Goal: Information Seeking & Learning: Learn about a topic

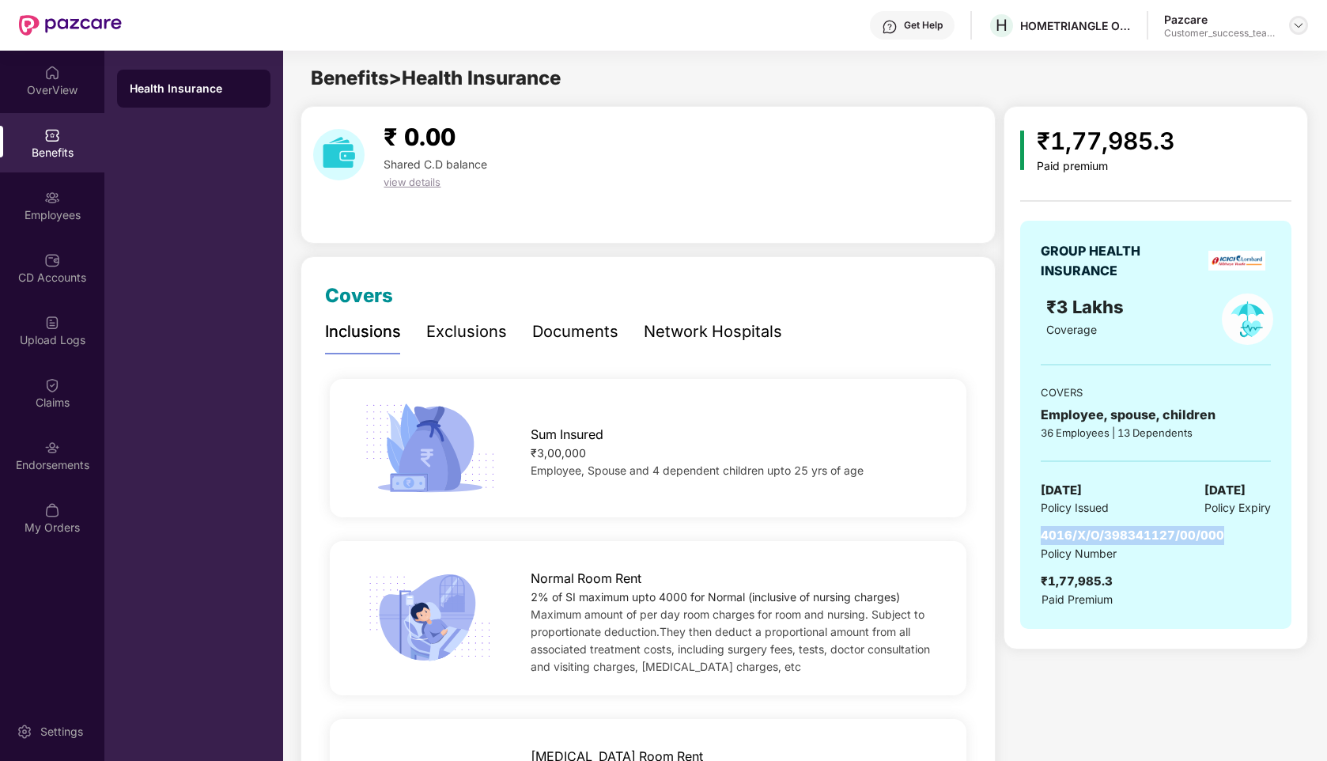
click at [1300, 21] on img at bounding box center [1299, 25] width 13 height 13
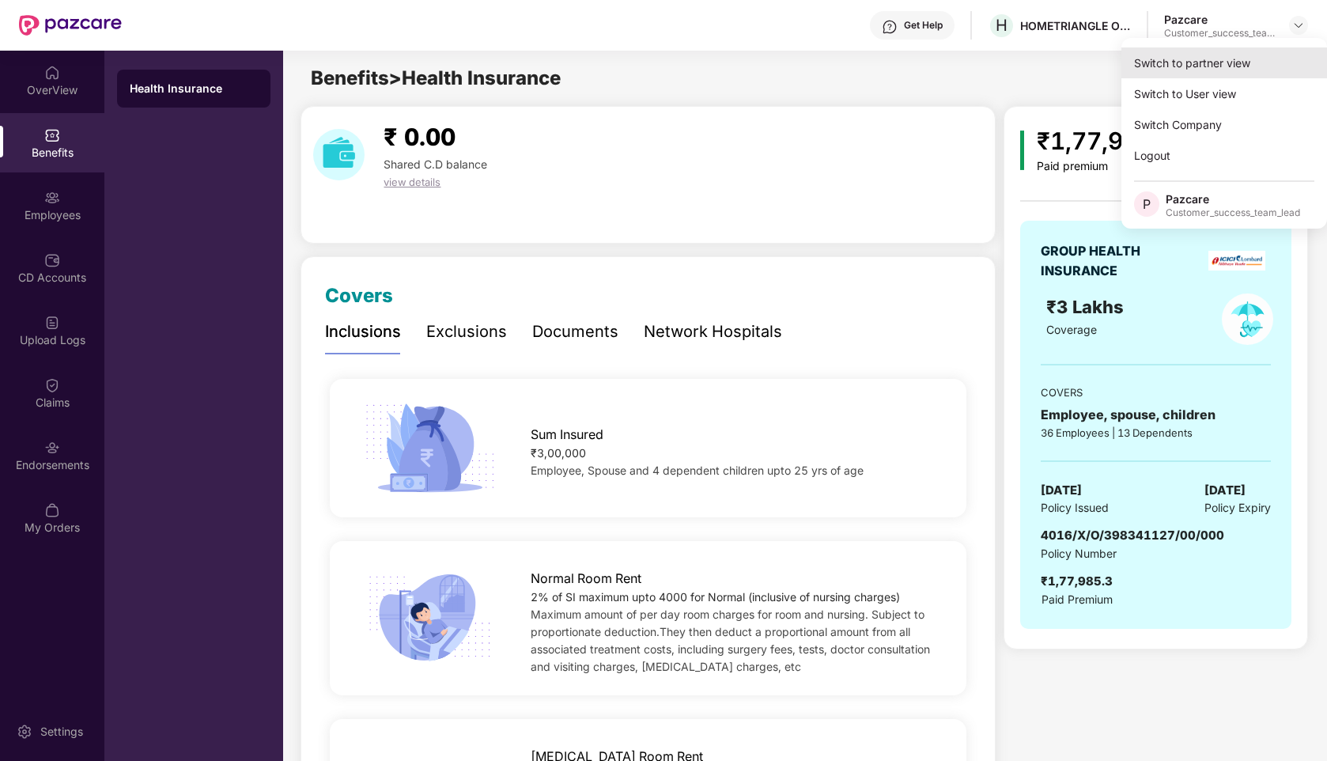
click at [1184, 64] on div "Switch to partner view" at bounding box center [1225, 62] width 206 height 31
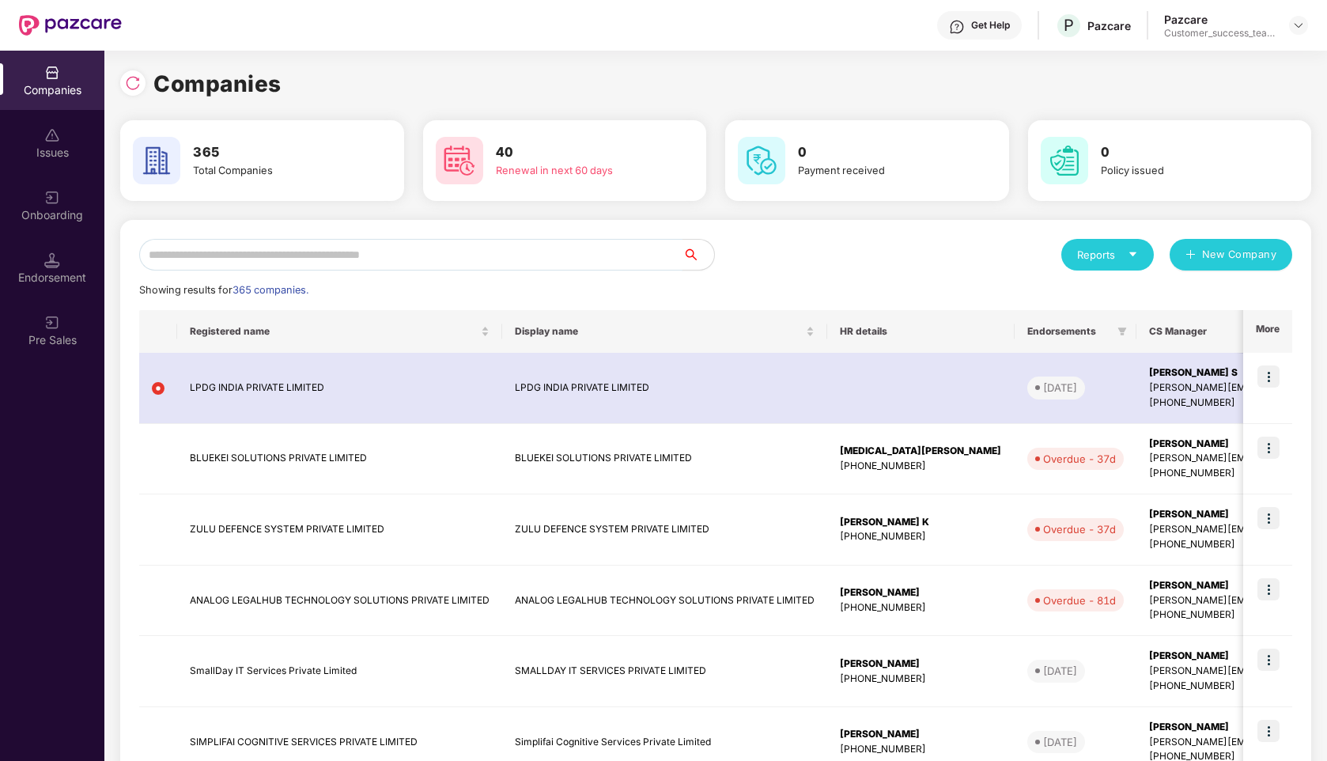
click at [209, 251] on input "text" at bounding box center [410, 255] width 543 height 32
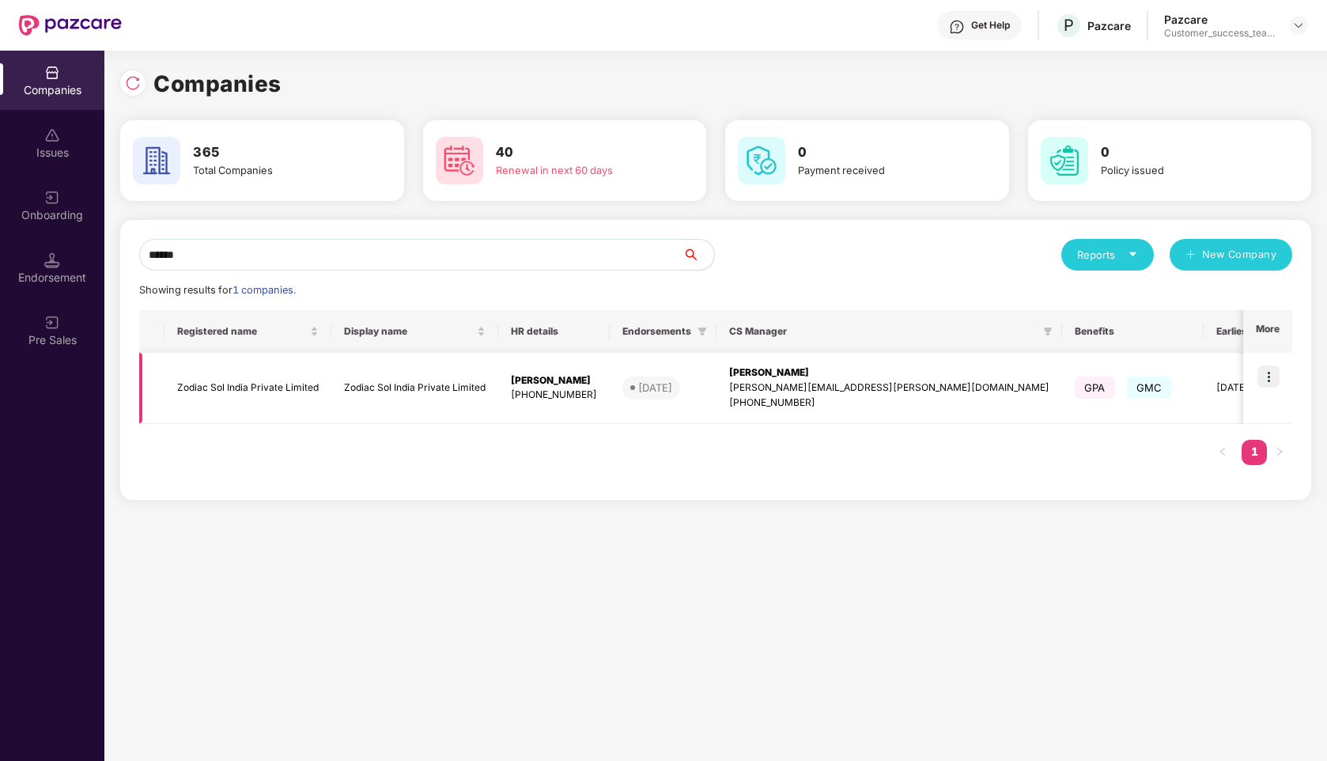
type input "******"
click at [1259, 375] on img at bounding box center [1269, 376] width 22 height 22
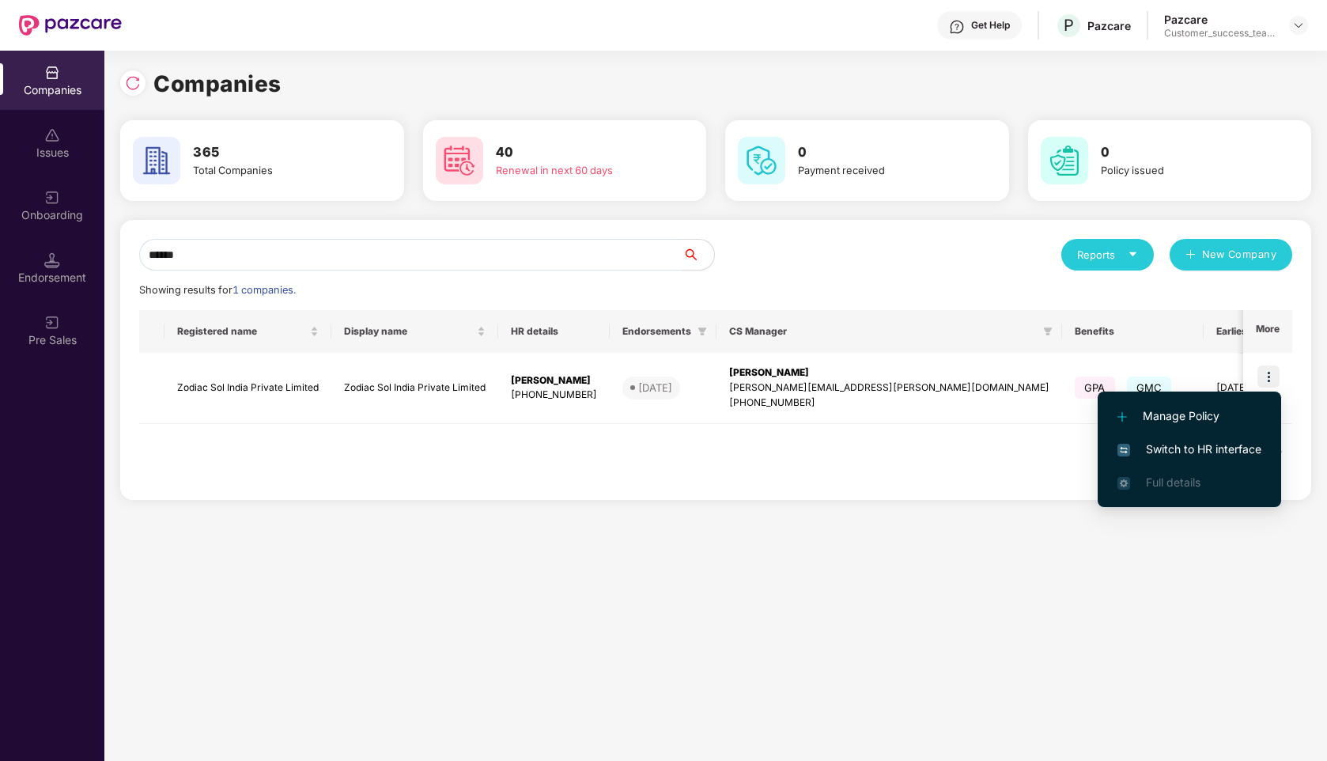
click at [1152, 441] on span "Switch to HR interface" at bounding box center [1190, 449] width 144 height 17
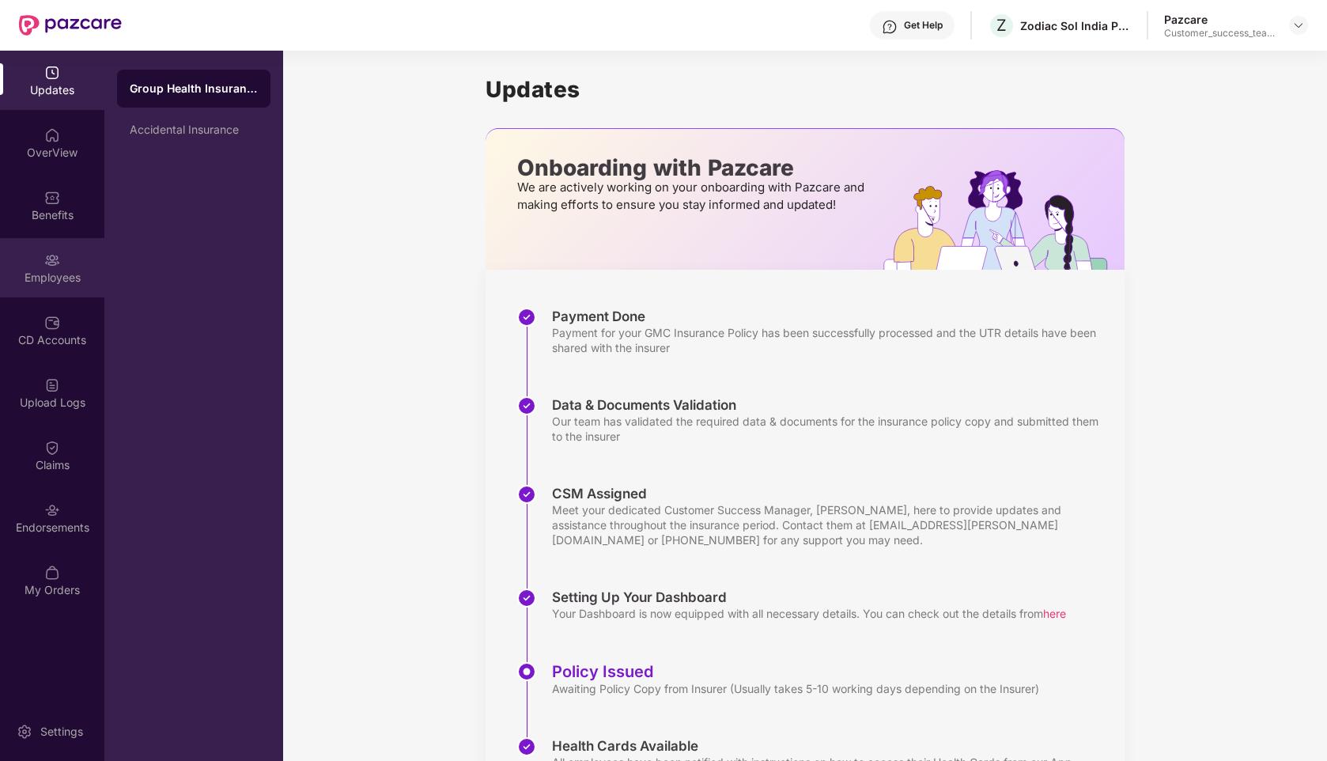
click at [47, 244] on div "Employees" at bounding box center [52, 267] width 104 height 59
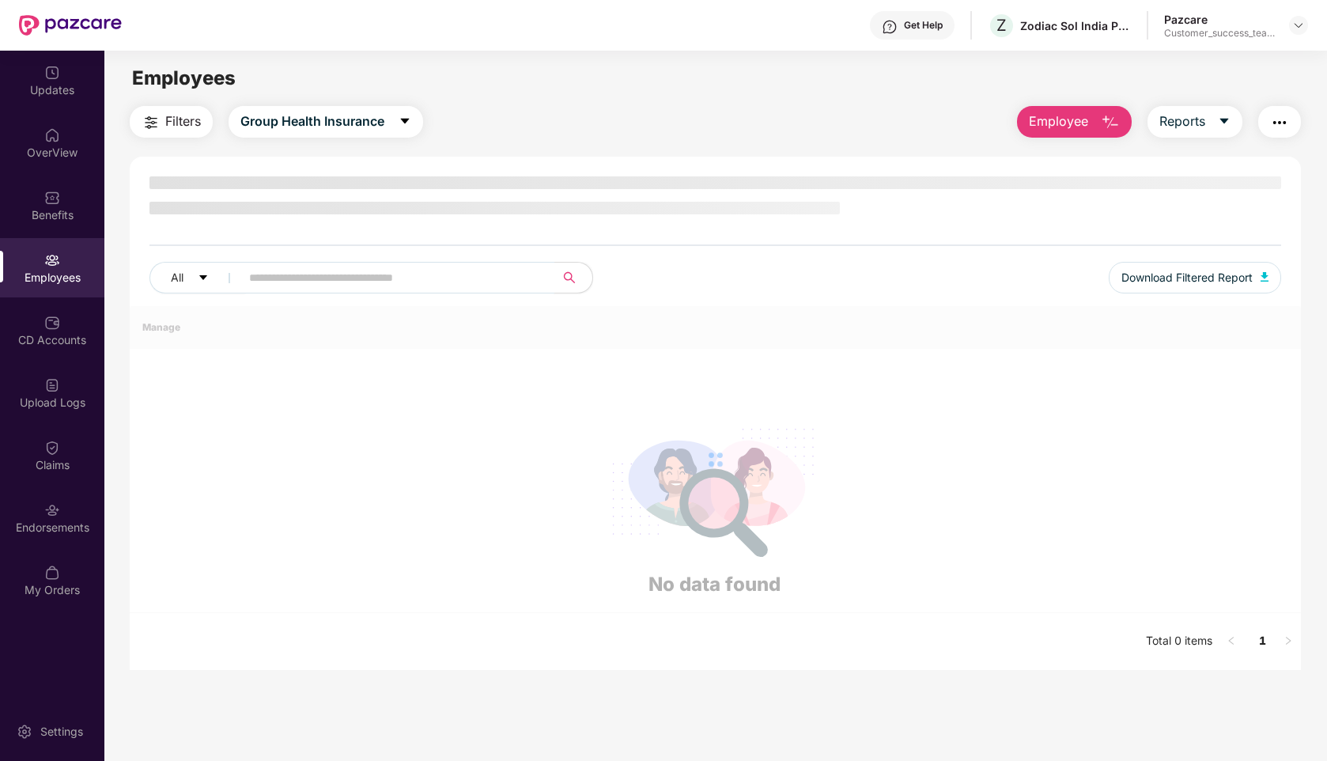
click at [426, 274] on input "text" at bounding box center [391, 278] width 284 height 24
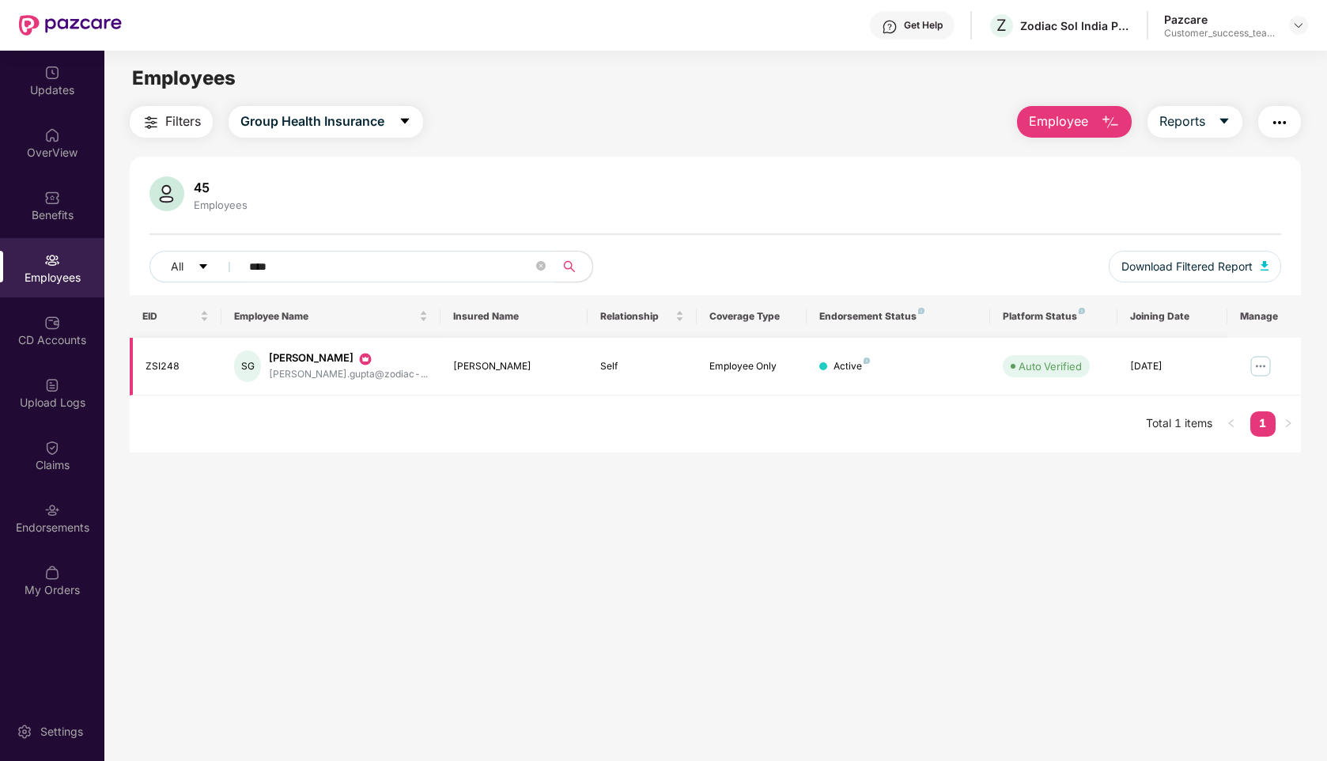
type input "****"
click at [1263, 365] on img at bounding box center [1260, 366] width 25 height 25
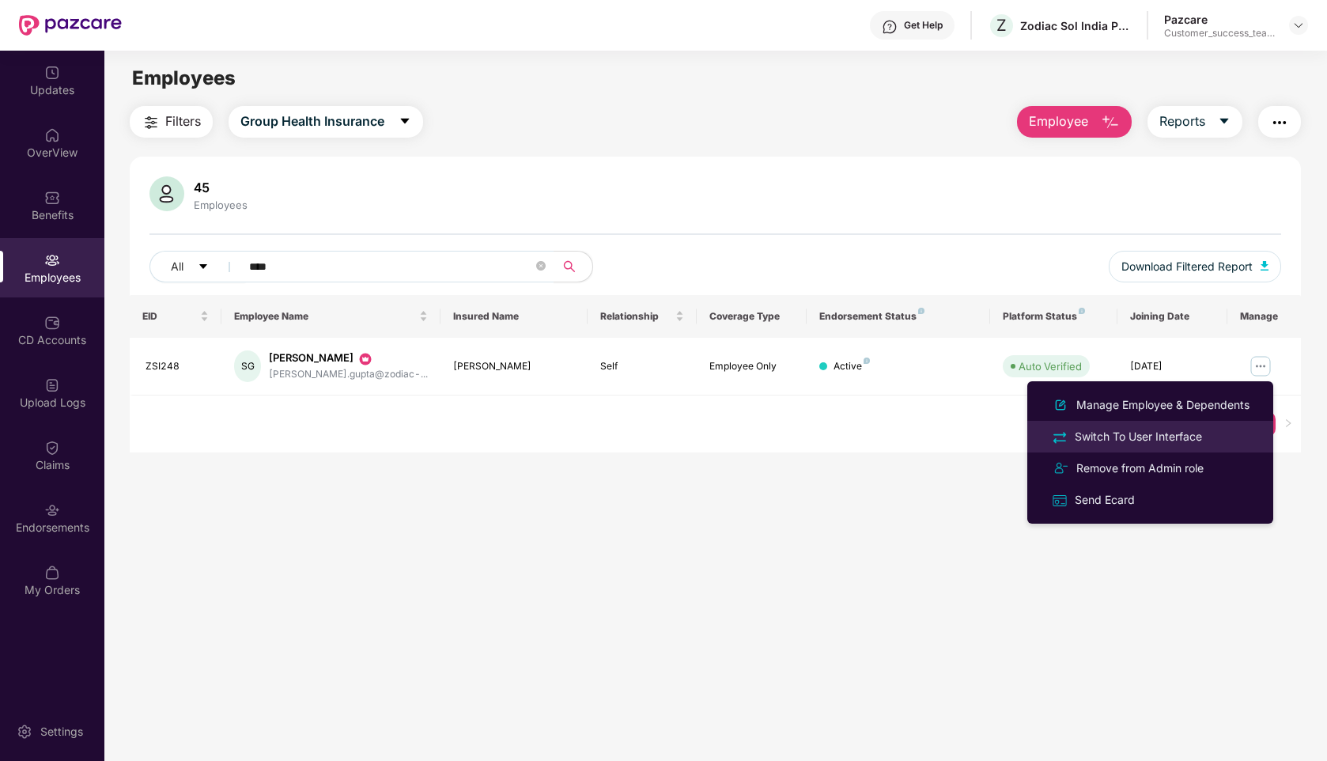
click at [1119, 433] on div "Switch To User Interface" at bounding box center [1139, 436] width 134 height 17
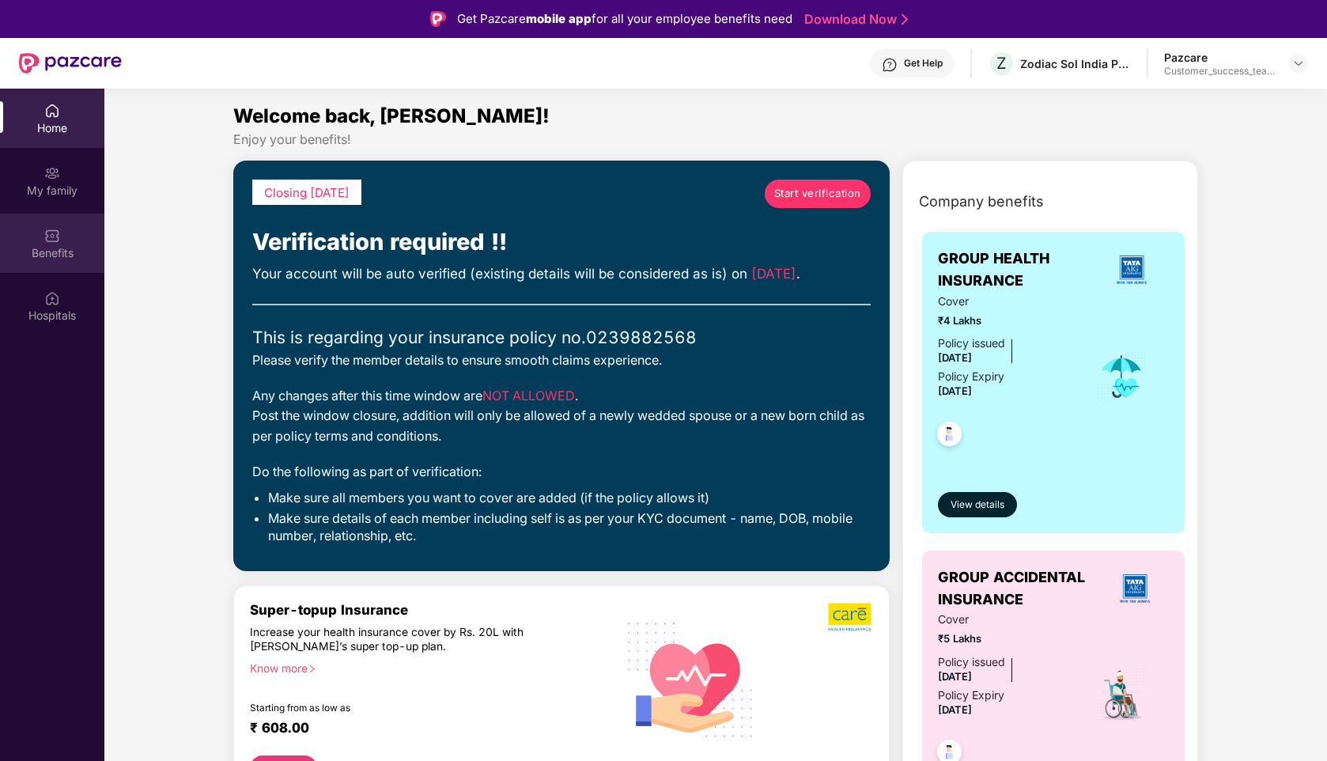
click at [42, 248] on div "Benefits" at bounding box center [52, 253] width 104 height 16
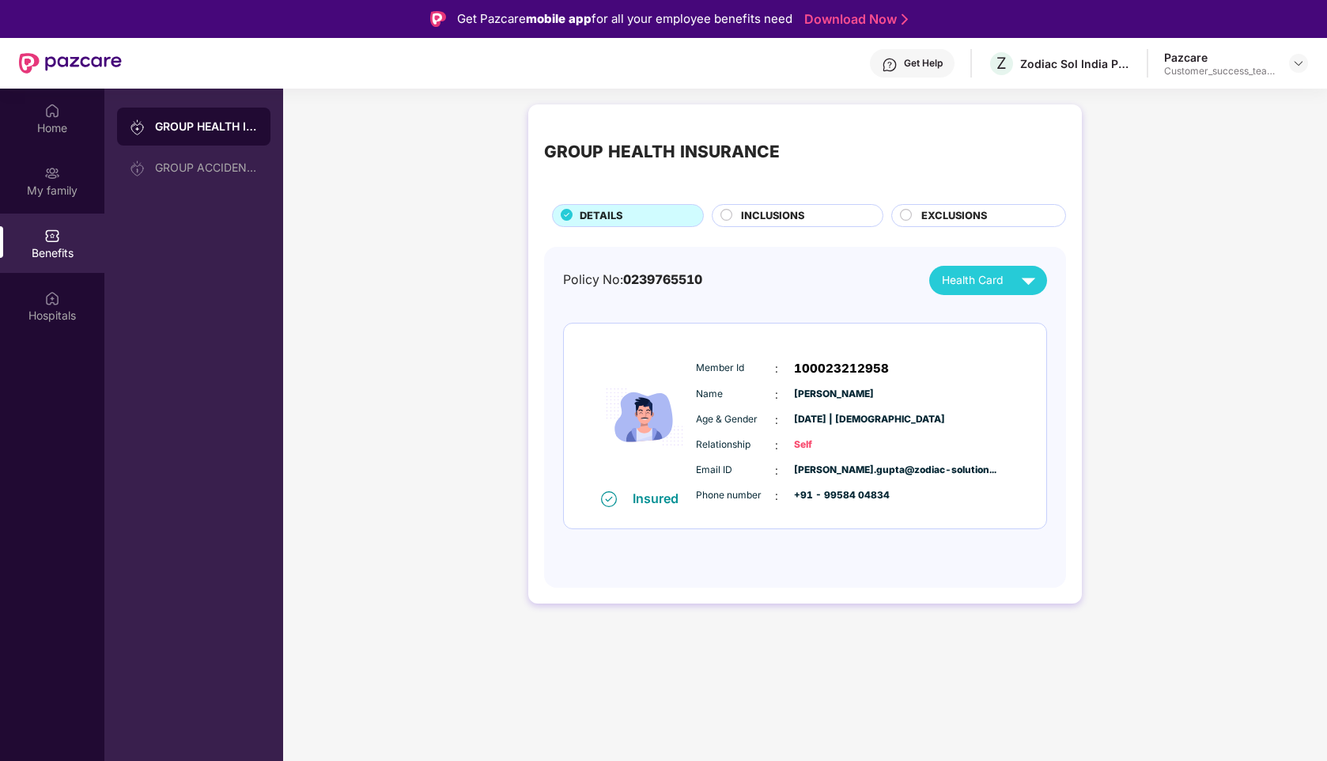
click at [761, 218] on span "INCLUSIONS" at bounding box center [772, 216] width 63 height 16
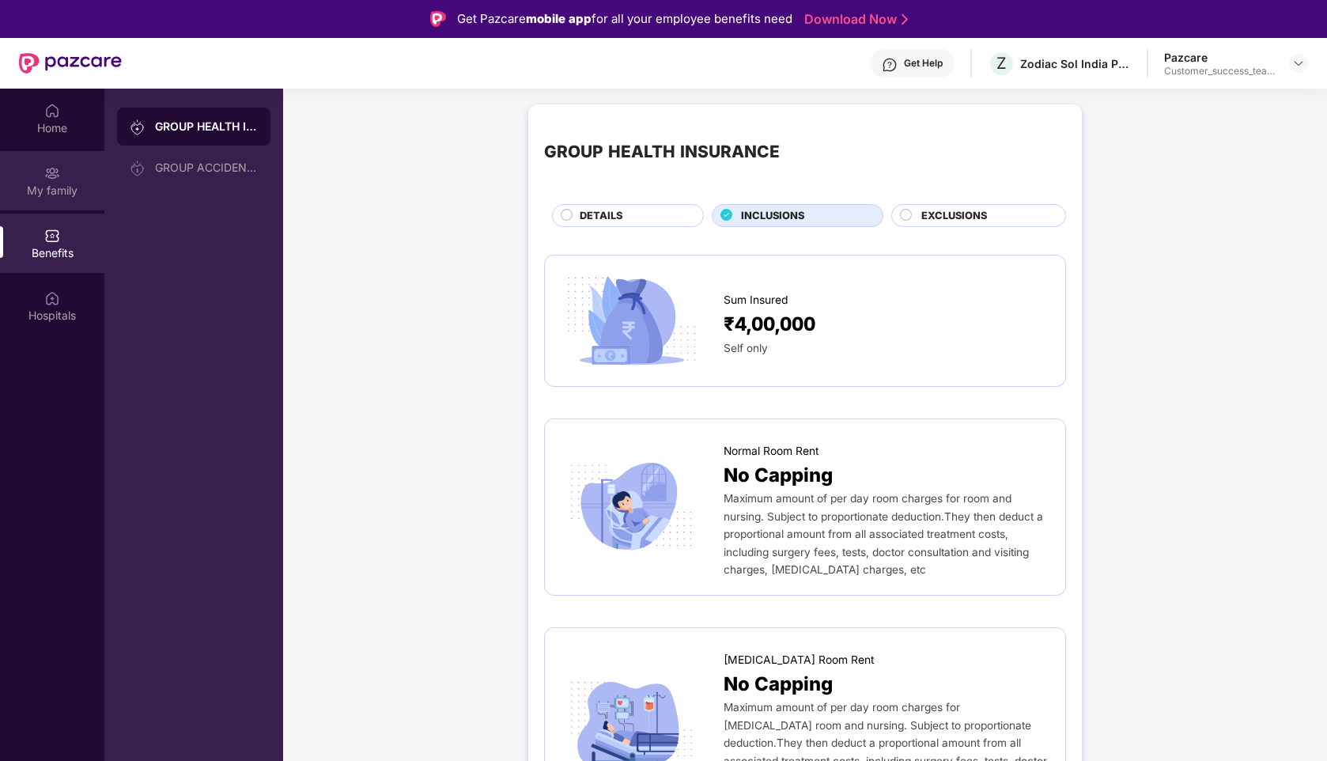
click at [55, 177] on img at bounding box center [52, 173] width 16 height 16
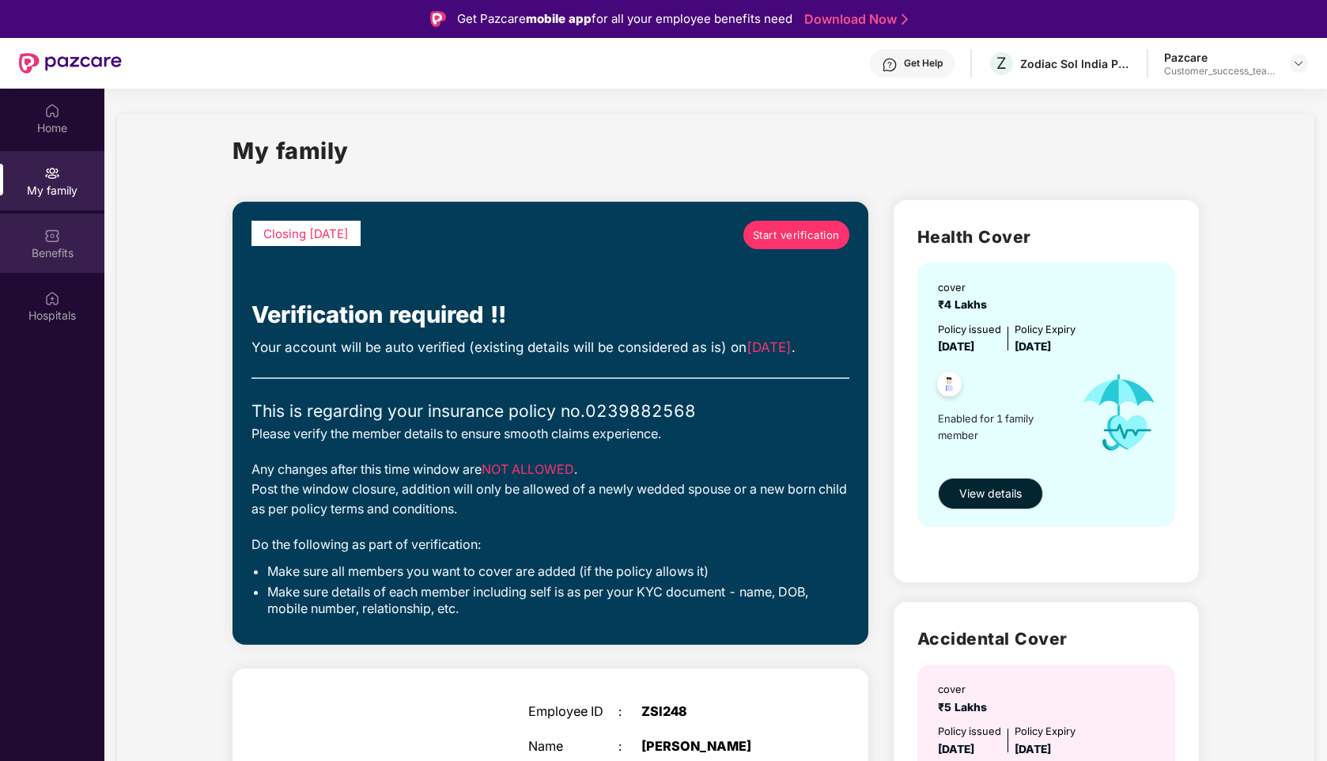
click at [53, 236] on img at bounding box center [52, 236] width 16 height 16
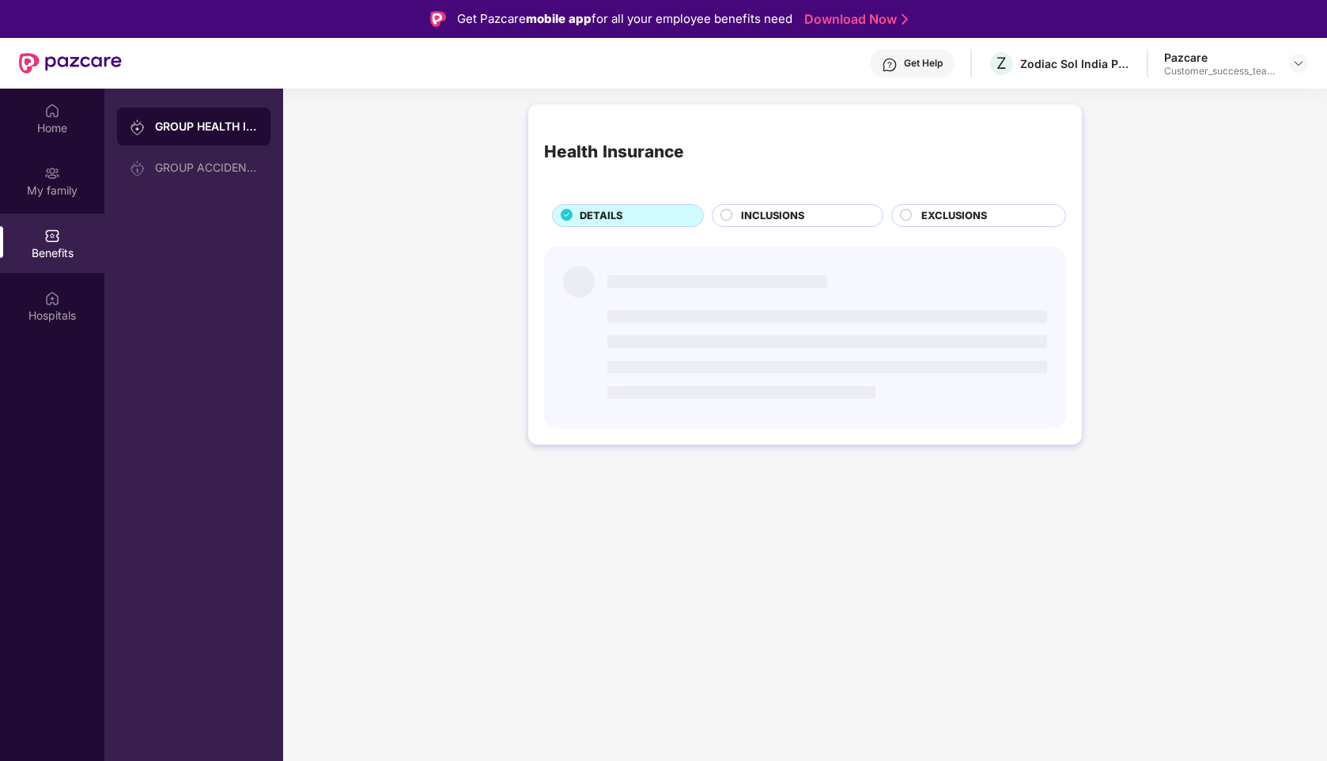
click at [759, 221] on span "INCLUSIONS" at bounding box center [772, 216] width 63 height 16
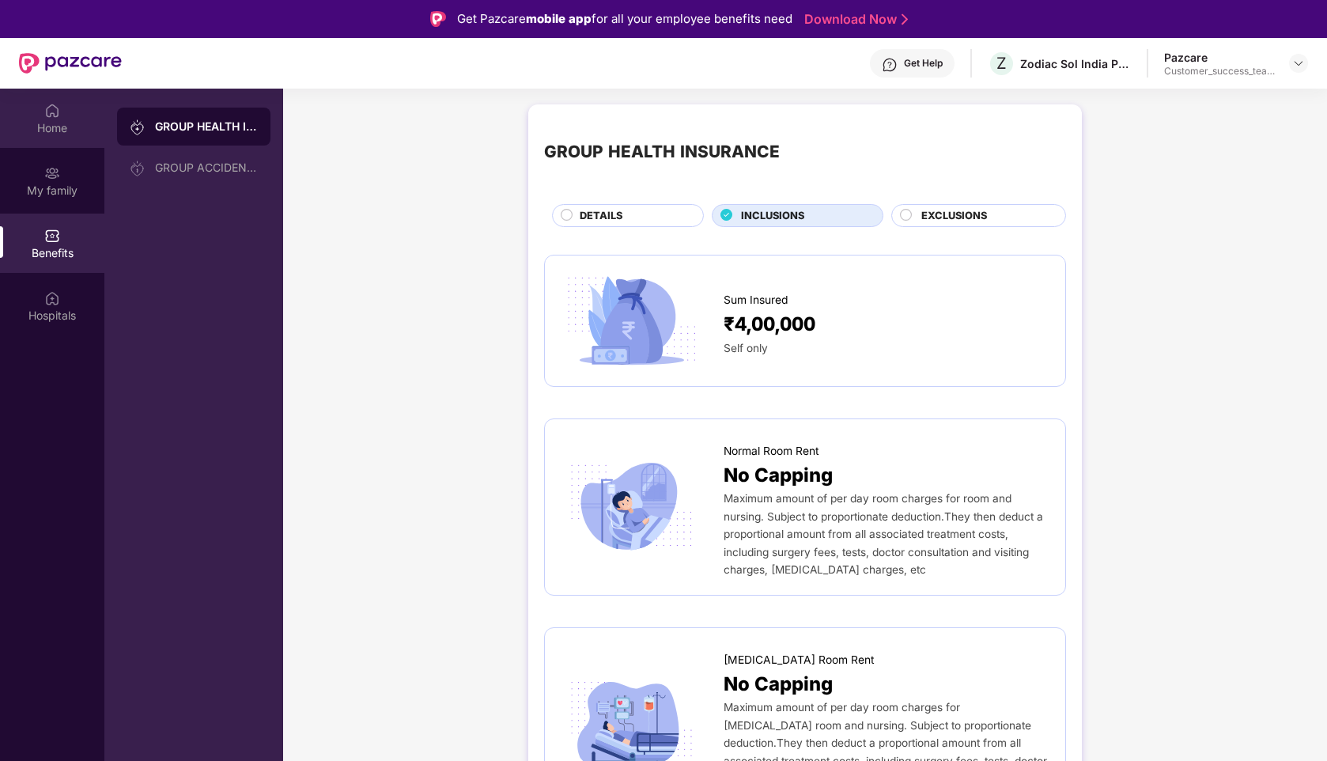
click at [56, 116] on img at bounding box center [52, 111] width 16 height 16
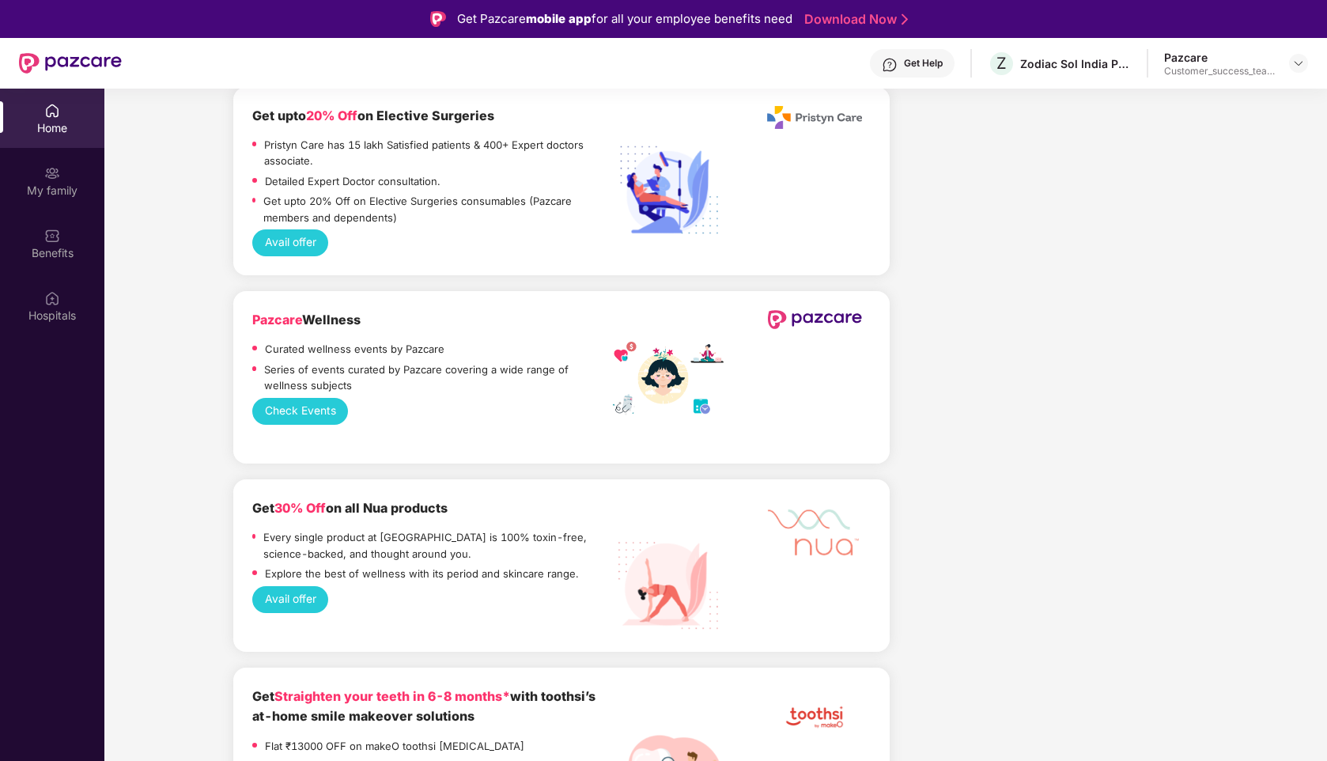
scroll to position [3071, 0]
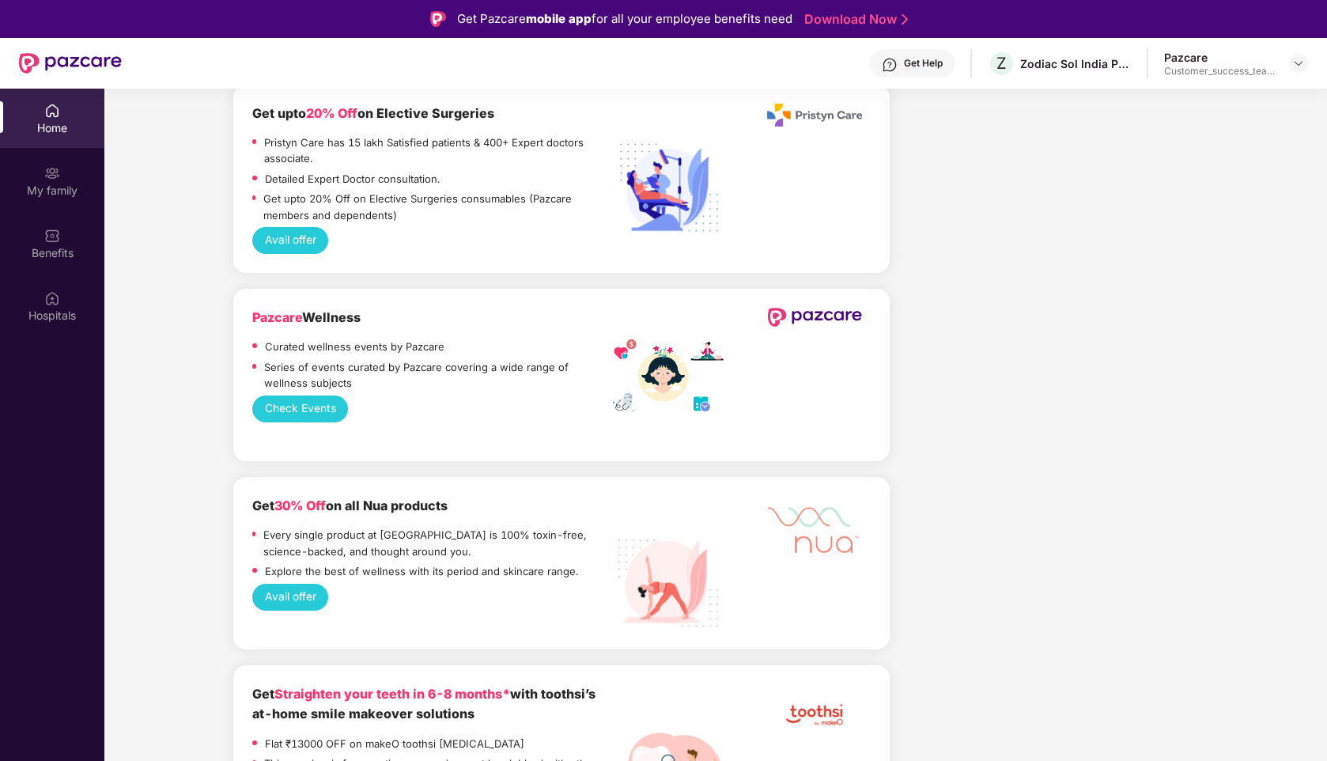
click at [296, 396] on button "Check Events" at bounding box center [300, 409] width 97 height 27
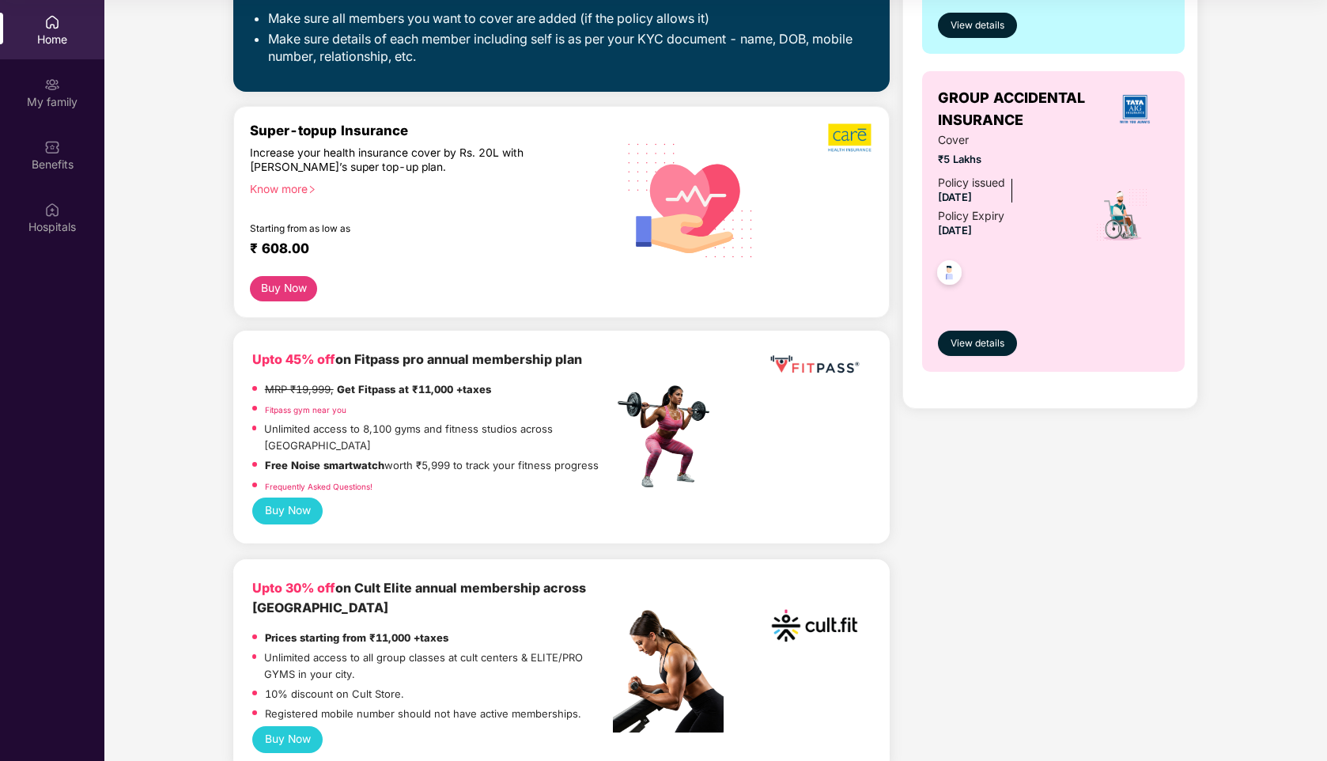
scroll to position [0, 0]
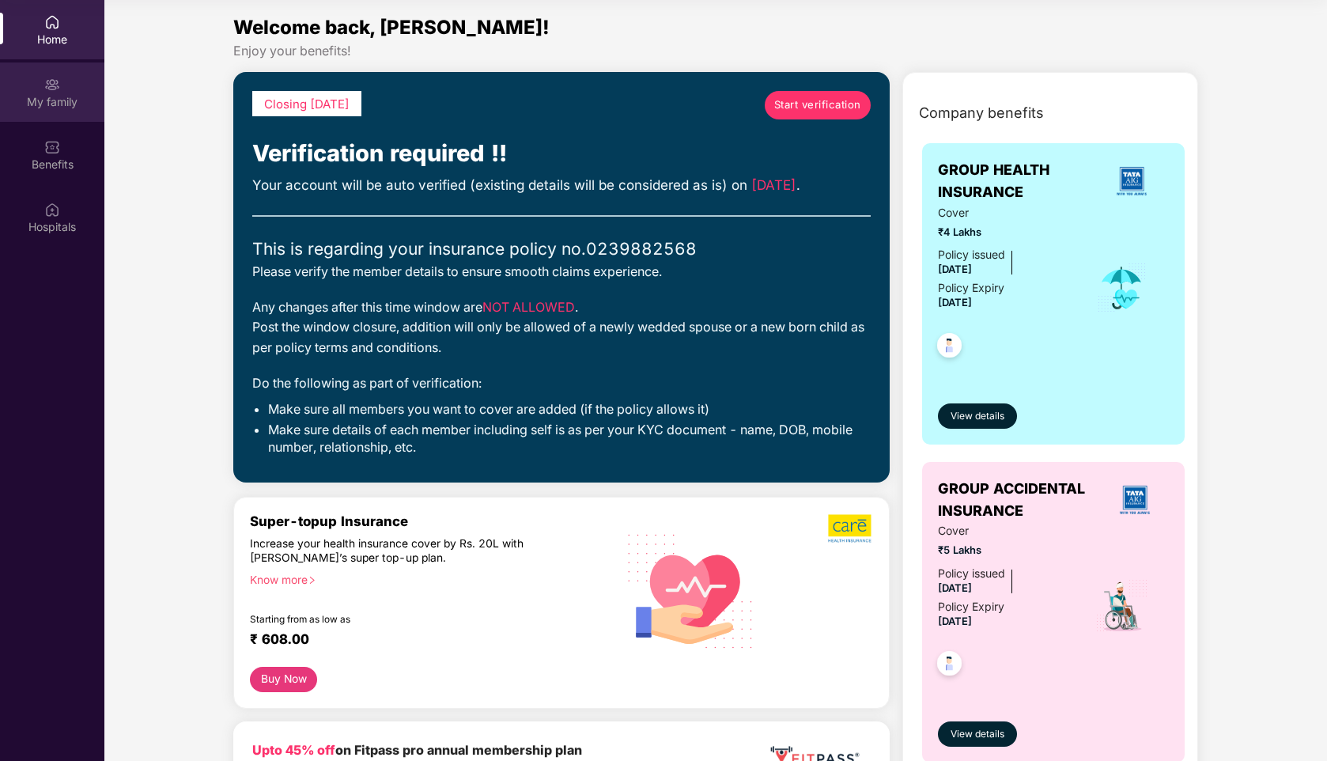
click at [43, 78] on div "My family" at bounding box center [52, 91] width 104 height 59
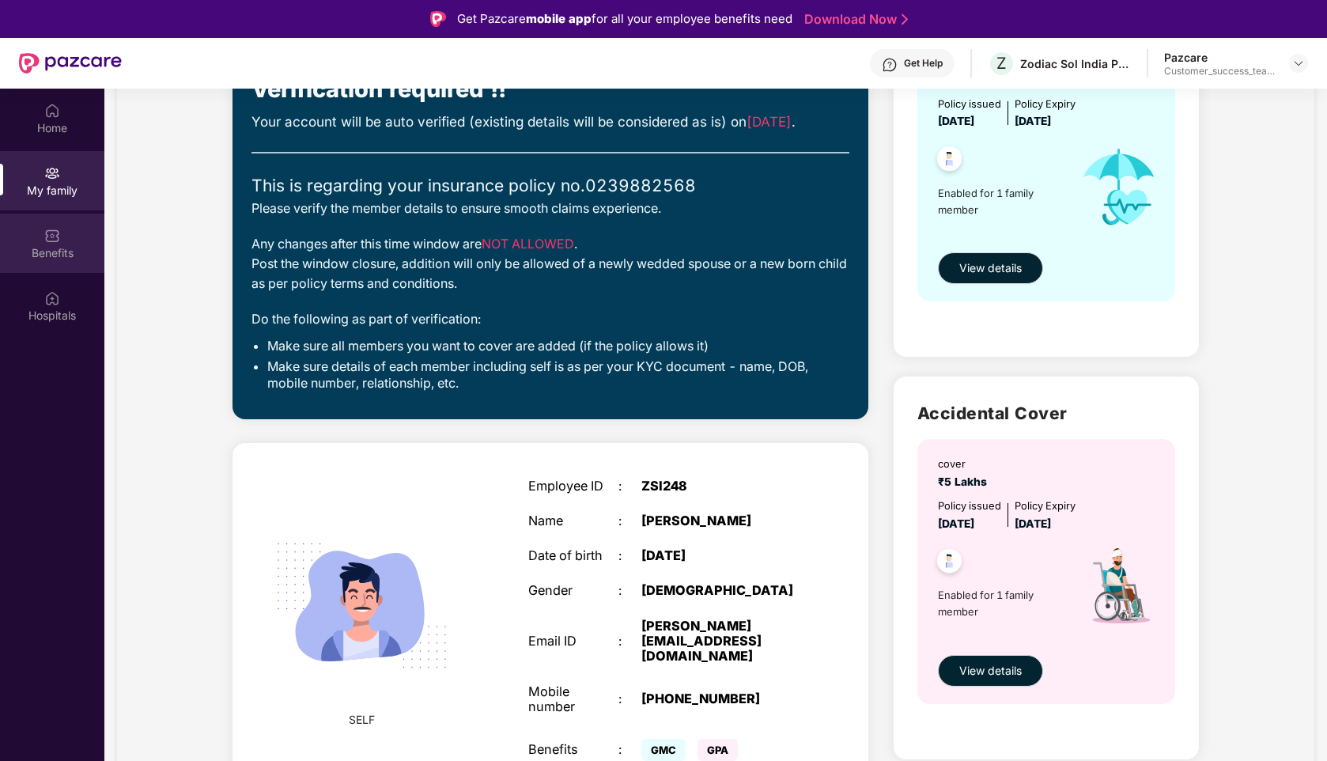
click at [58, 243] on div "Benefits" at bounding box center [52, 243] width 104 height 59
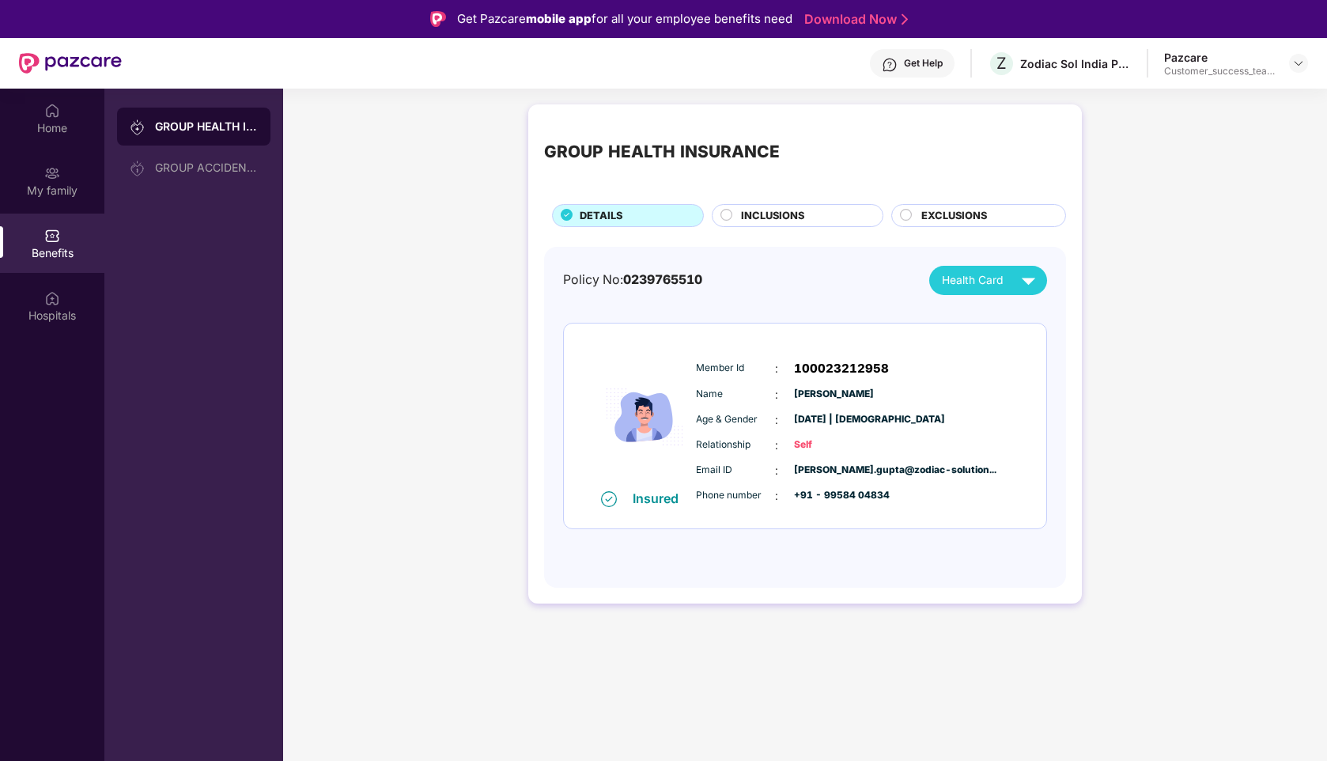
click at [754, 213] on span "INCLUSIONS" at bounding box center [772, 216] width 63 height 16
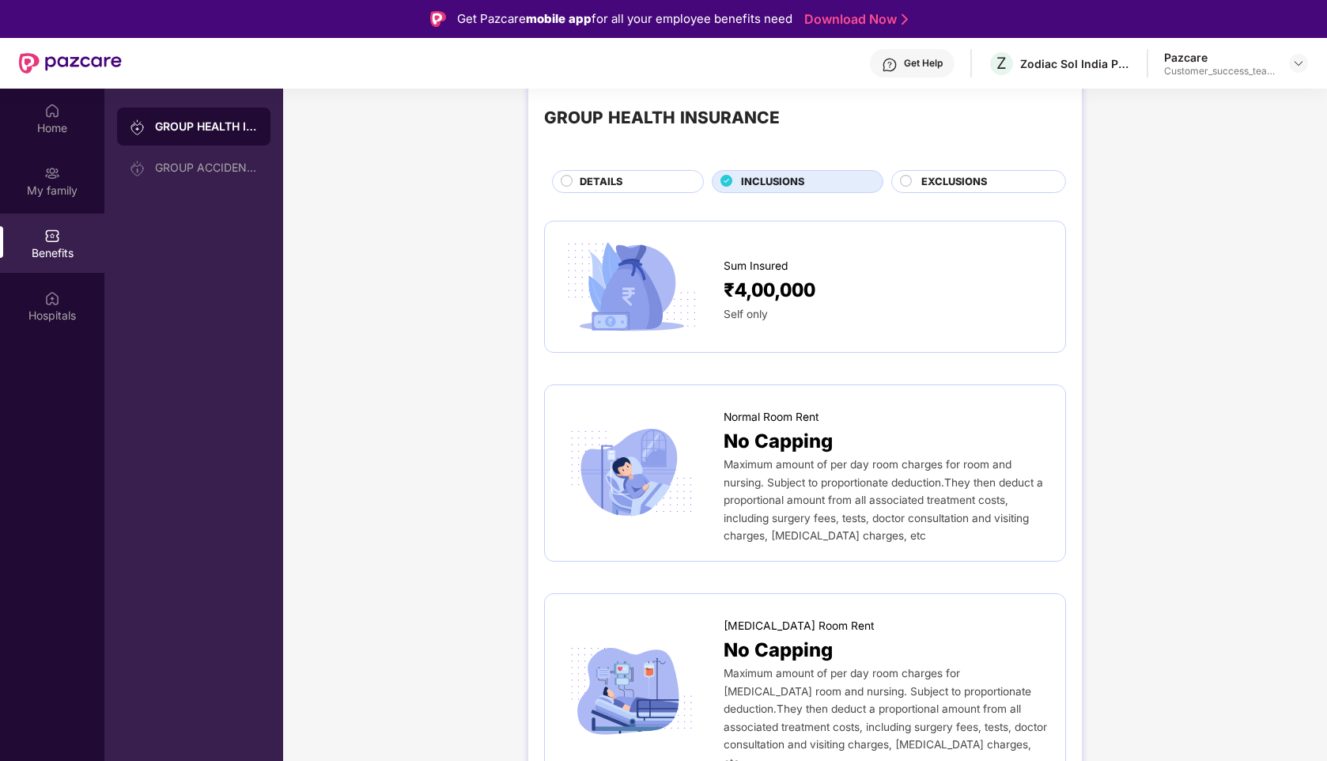
scroll to position [33, 0]
click at [940, 185] on span "EXCLUSIONS" at bounding box center [955, 183] width 66 height 16
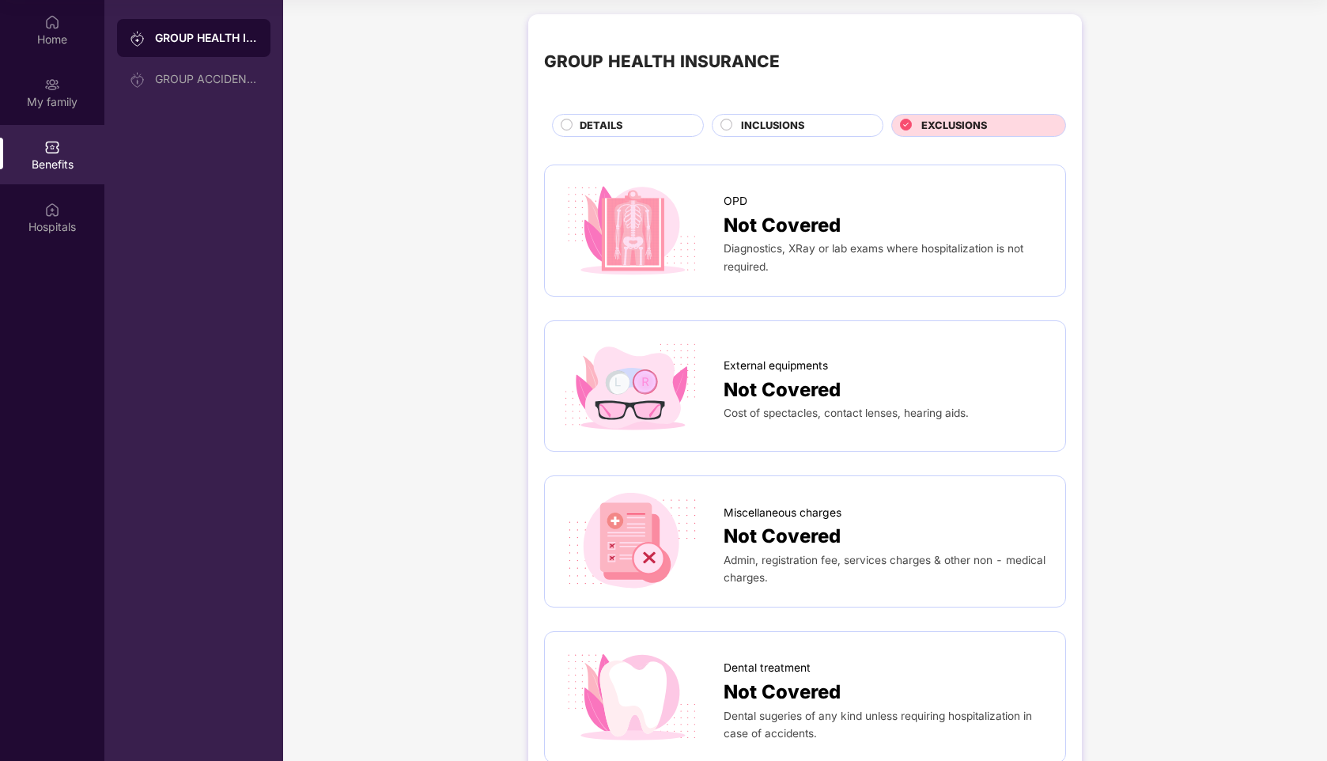
scroll to position [0, 0]
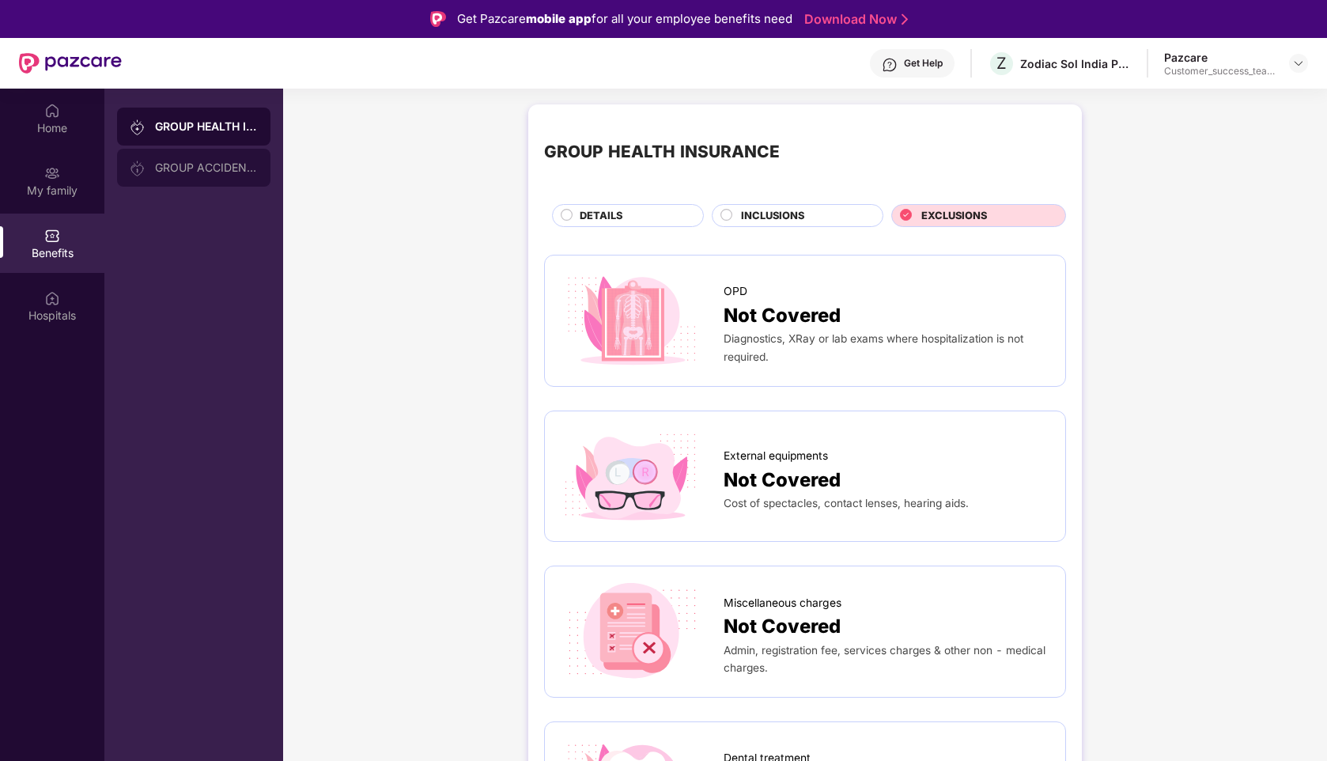
click at [198, 172] on div "GROUP ACCIDENTAL INSURANCE" at bounding box center [206, 167] width 103 height 13
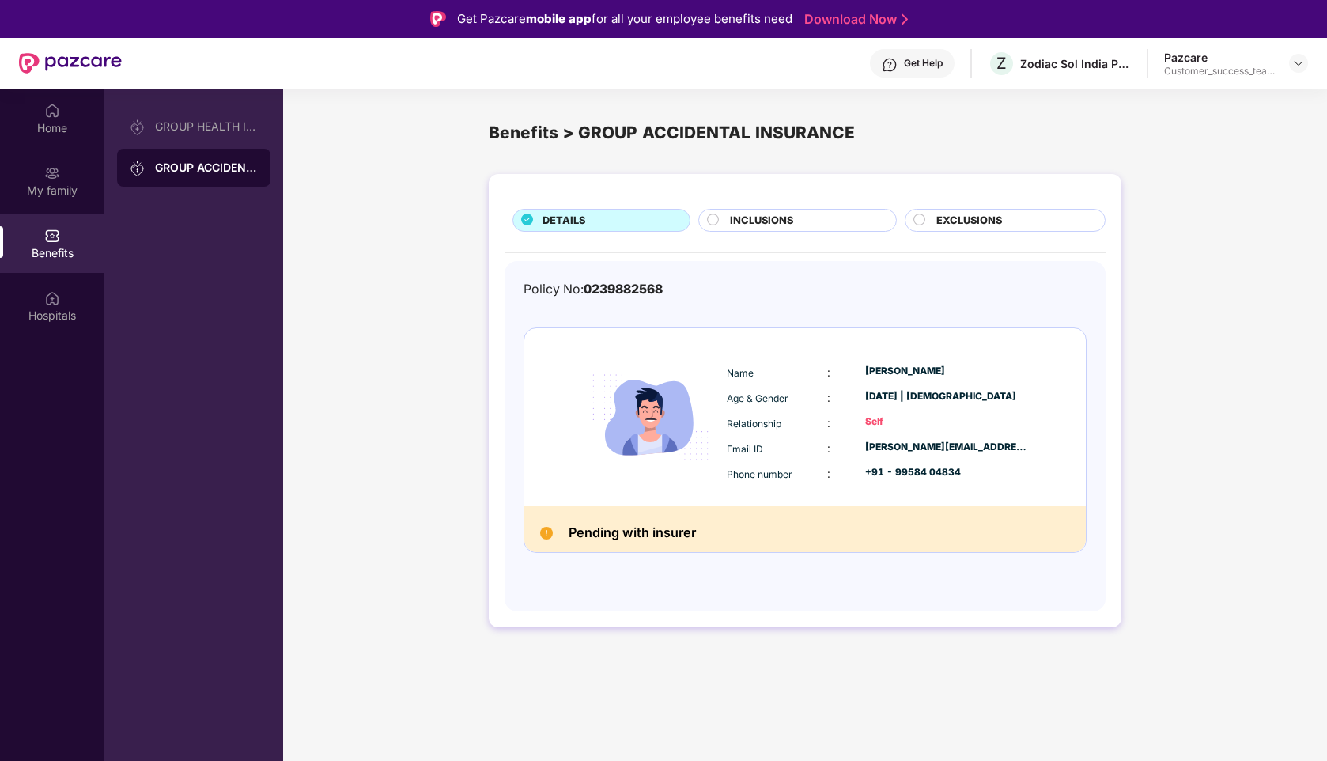
click at [795, 224] on div "INCLUSIONS" at bounding box center [805, 222] width 166 height 18
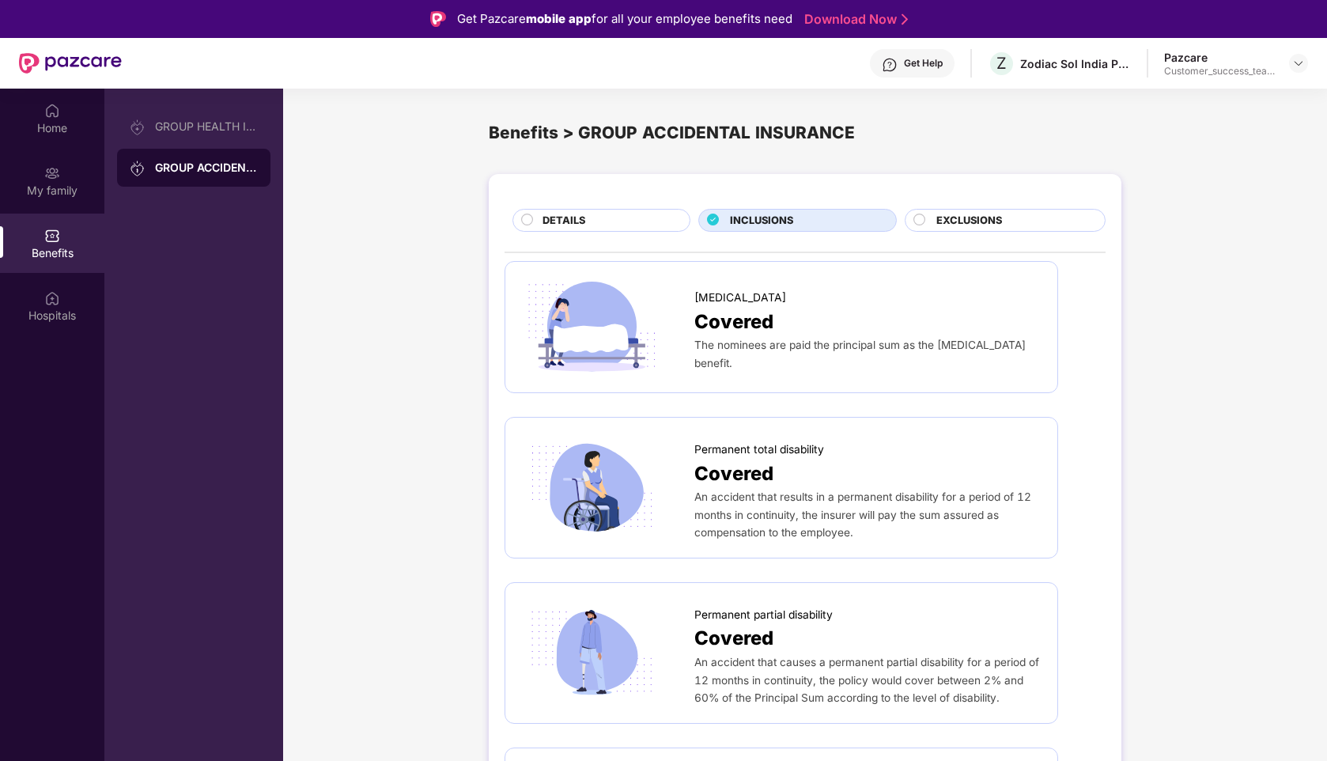
click at [986, 213] on span "EXCLUSIONS" at bounding box center [970, 221] width 66 height 16
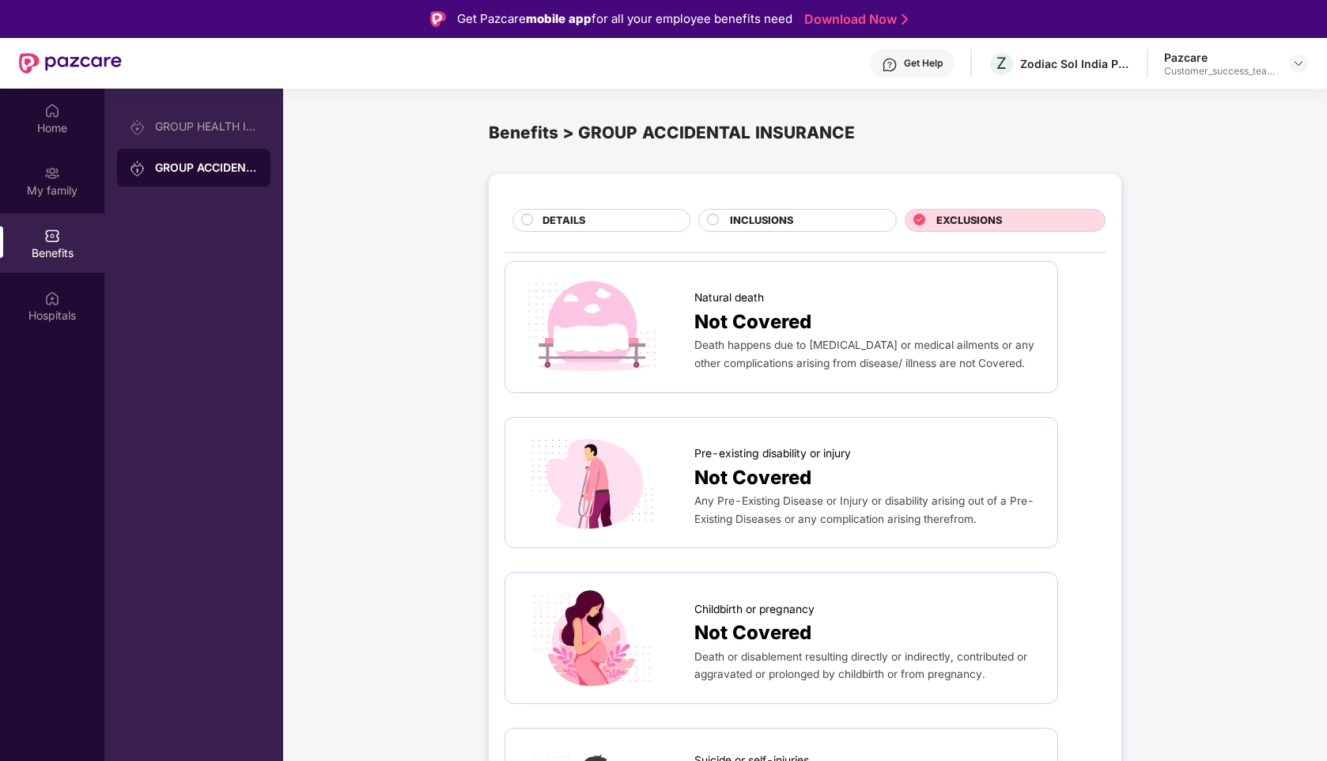
click at [907, 67] on div "Get Help" at bounding box center [923, 63] width 39 height 13
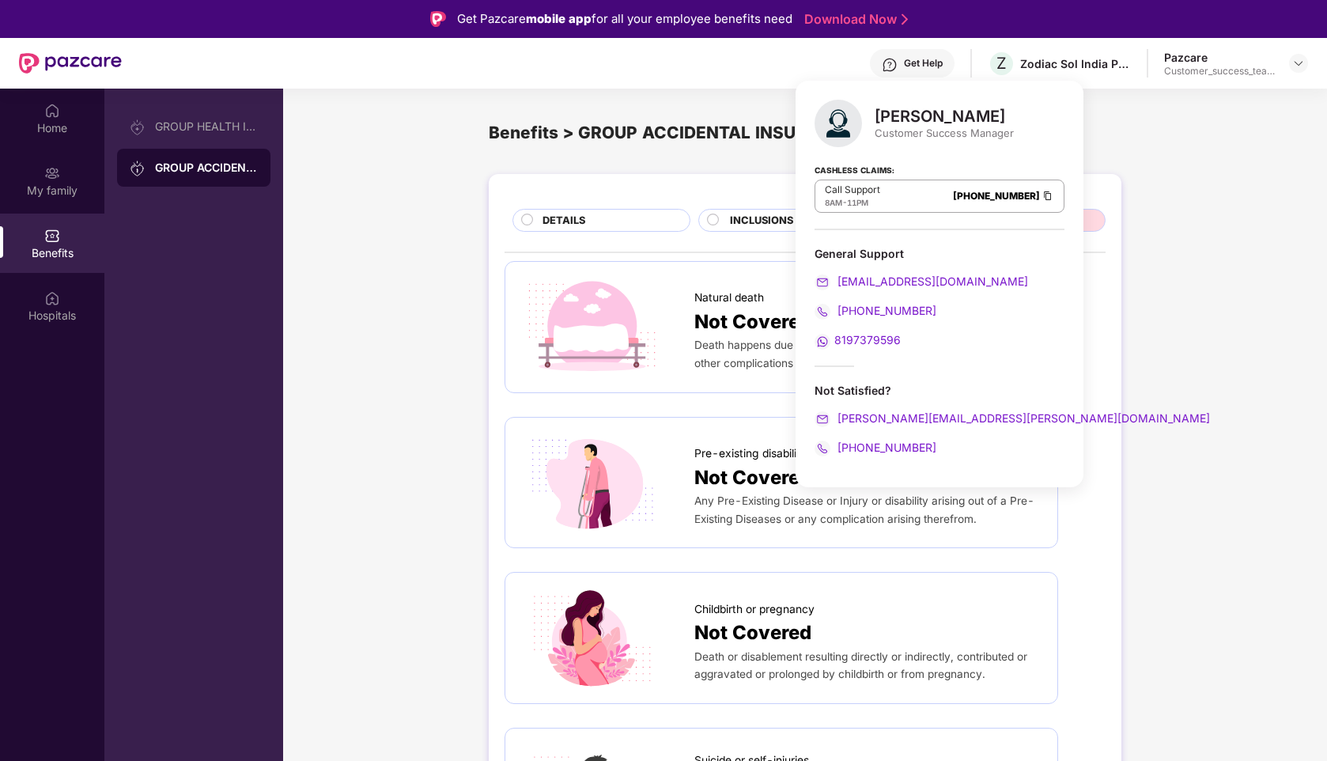
click at [1125, 141] on div "Benefits > GROUP ACCIDENTAL INSURANCE" at bounding box center [805, 133] width 1044 height 65
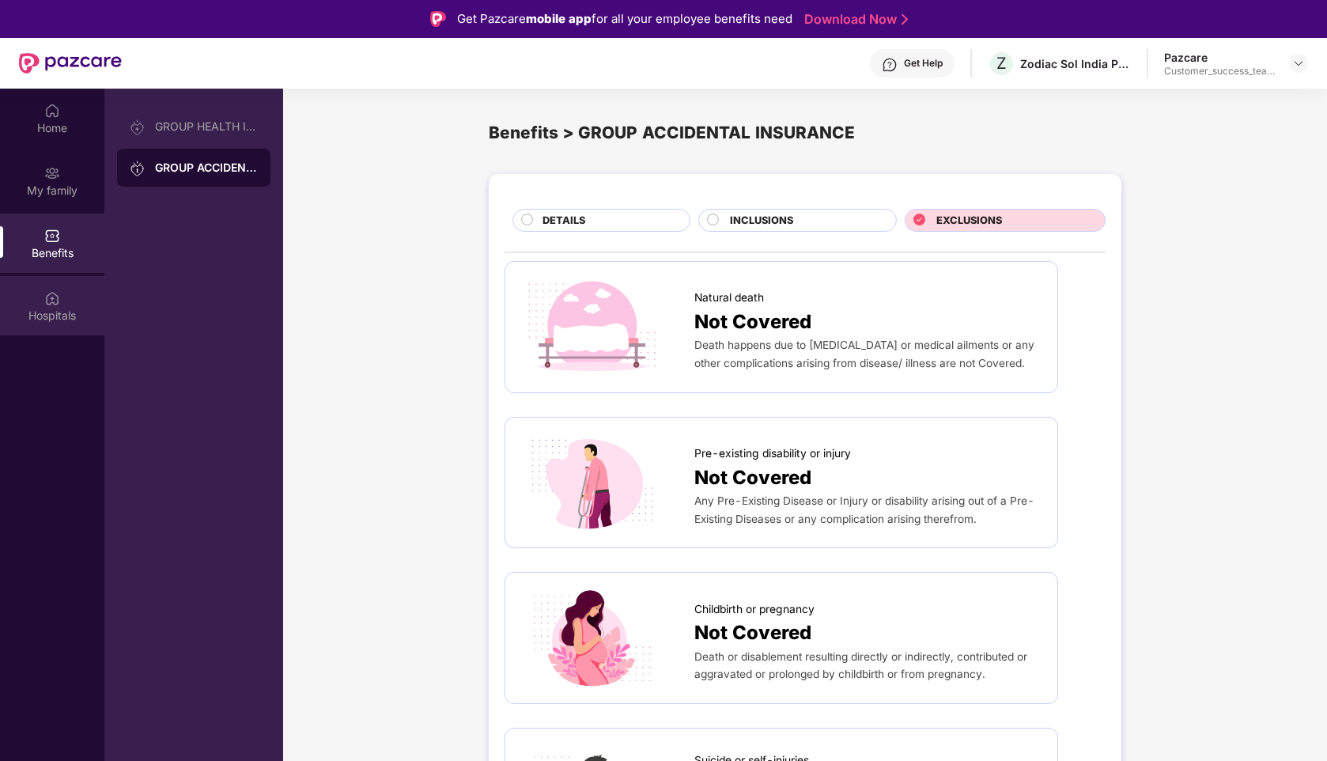
click at [54, 304] on img at bounding box center [52, 298] width 16 height 16
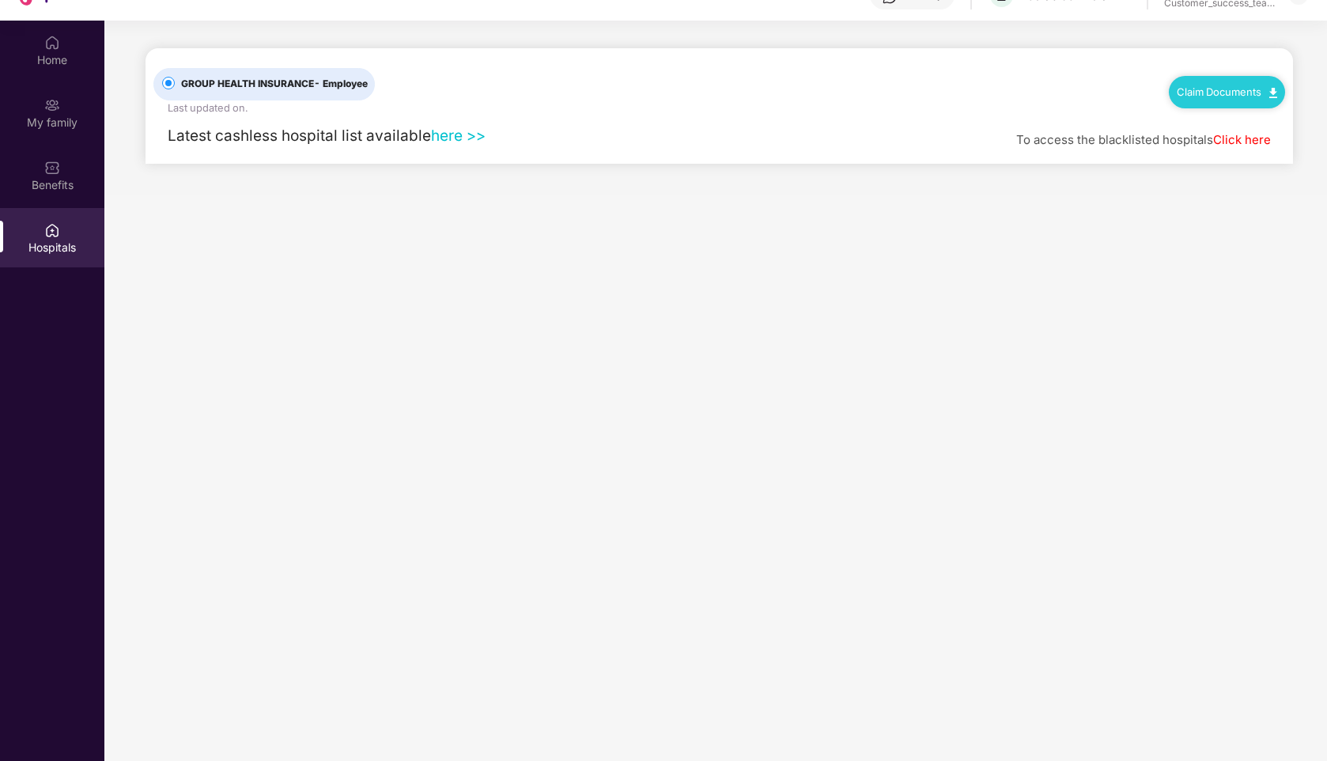
scroll to position [89, 0]
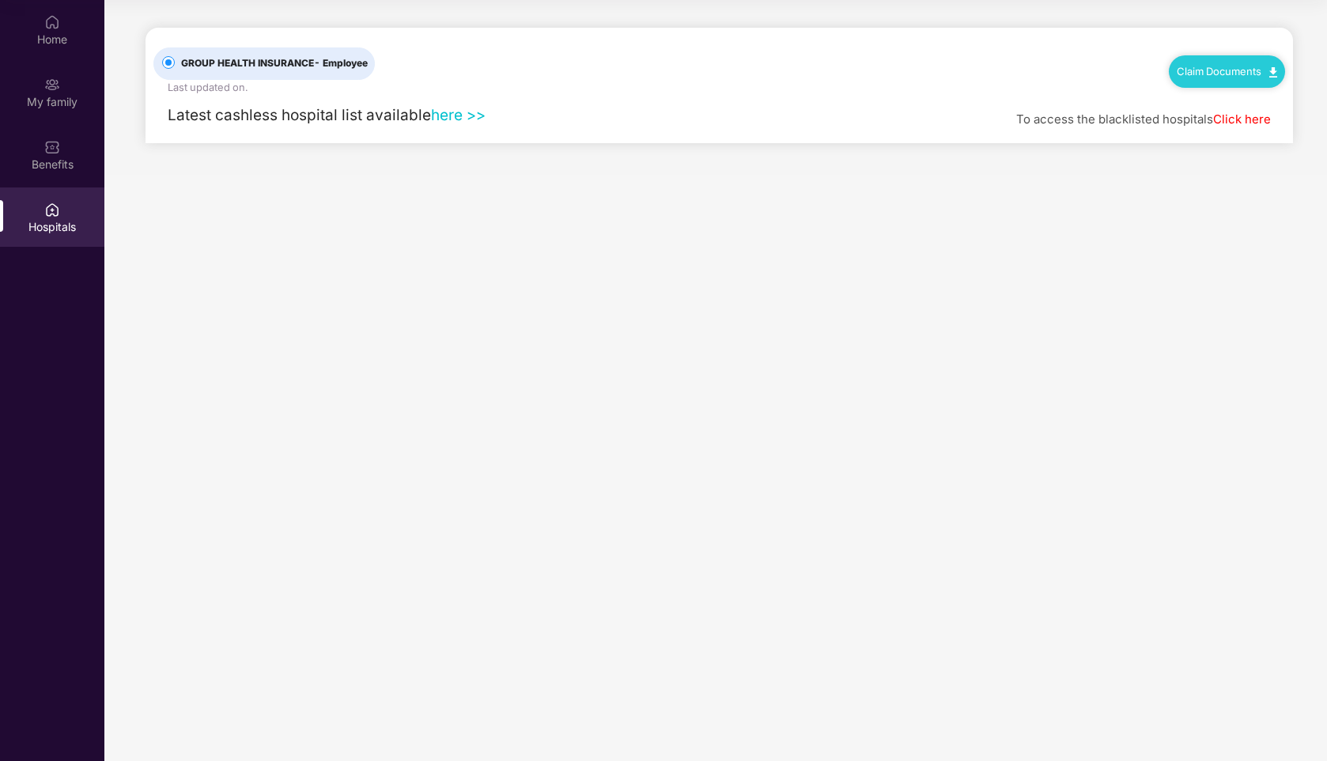
click at [451, 118] on link "here >>" at bounding box center [458, 115] width 55 height 18
click at [43, 25] on div "Home" at bounding box center [52, 29] width 104 height 59
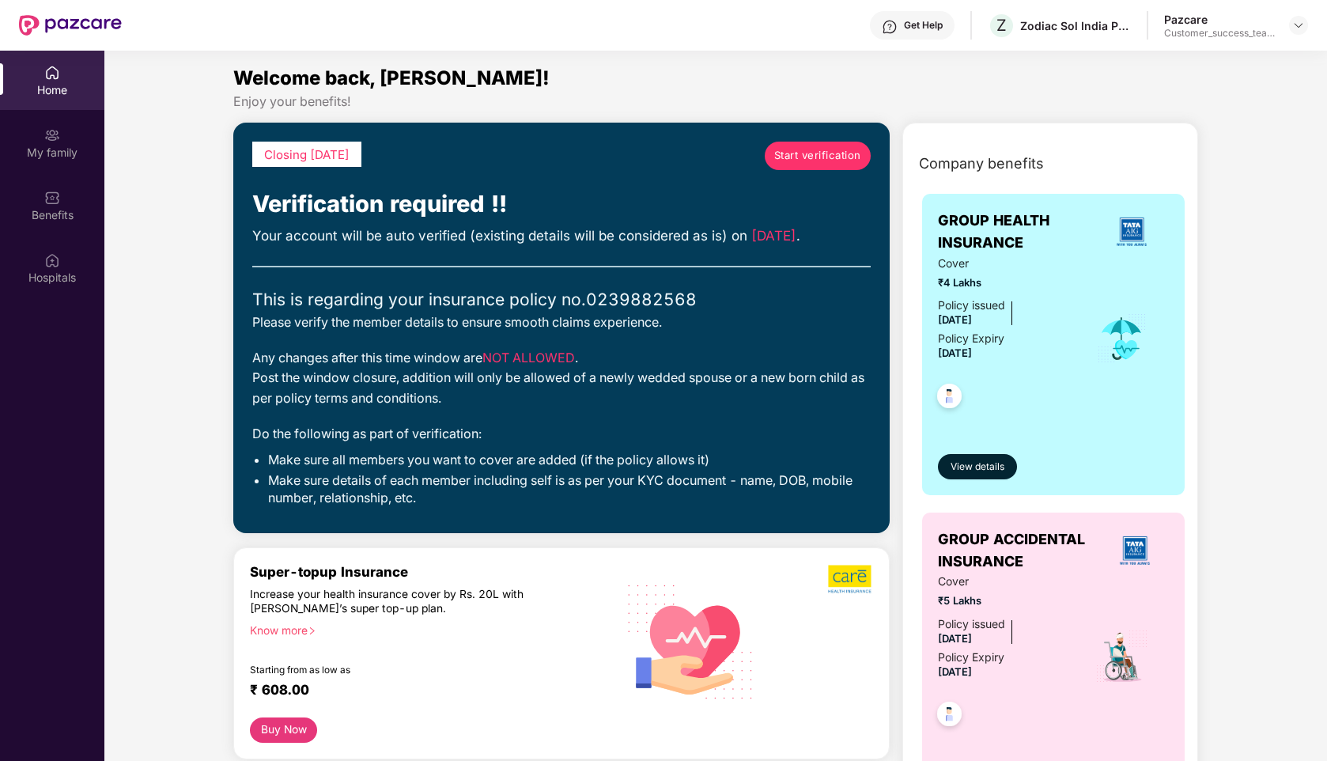
scroll to position [0, 0]
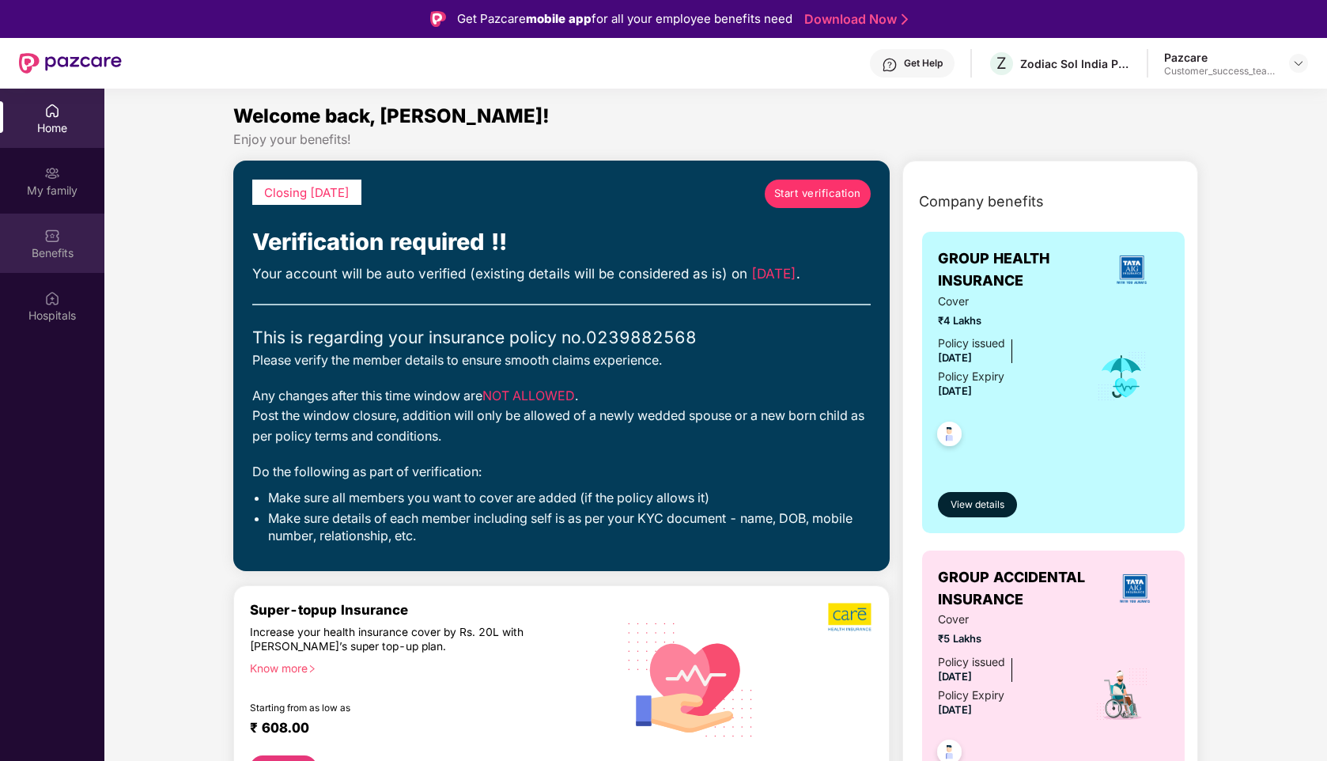
click at [51, 249] on div "Benefits" at bounding box center [52, 253] width 104 height 16
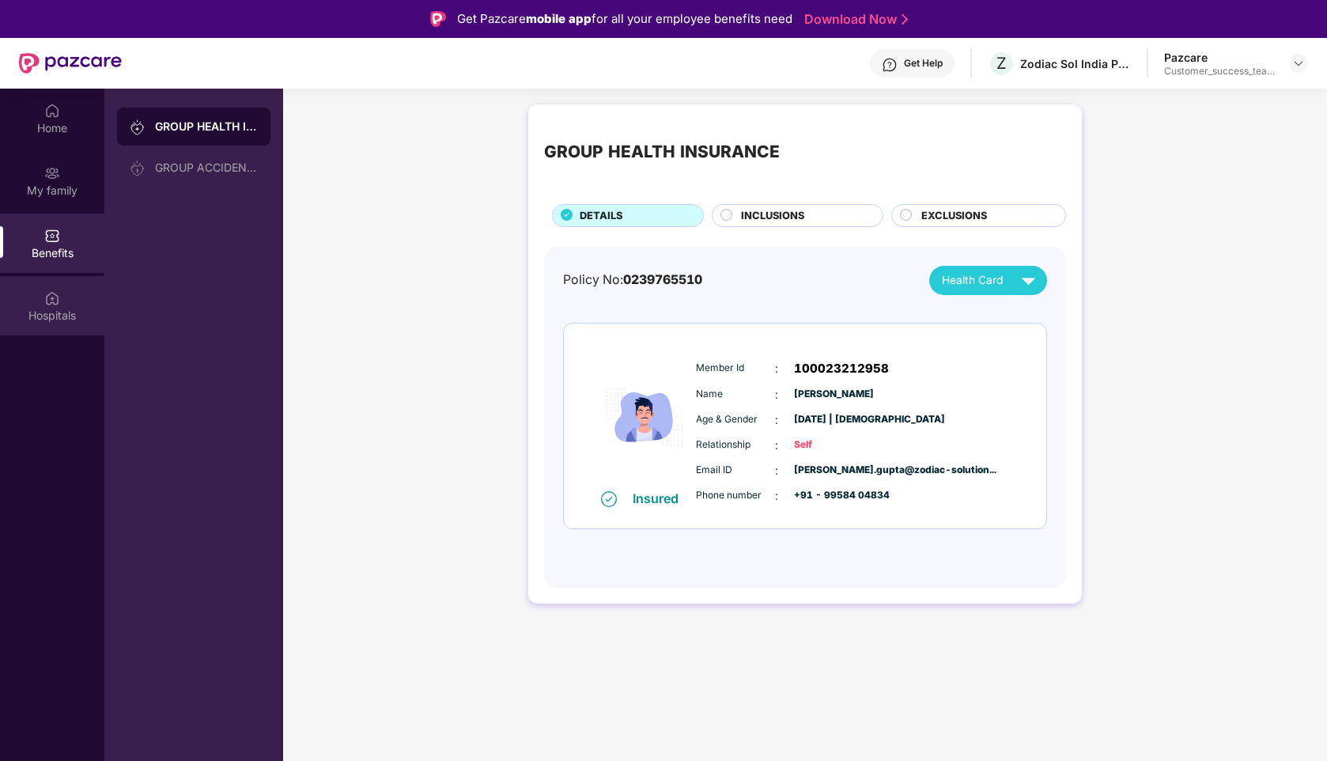
click at [55, 318] on div "Hospitals" at bounding box center [52, 316] width 104 height 16
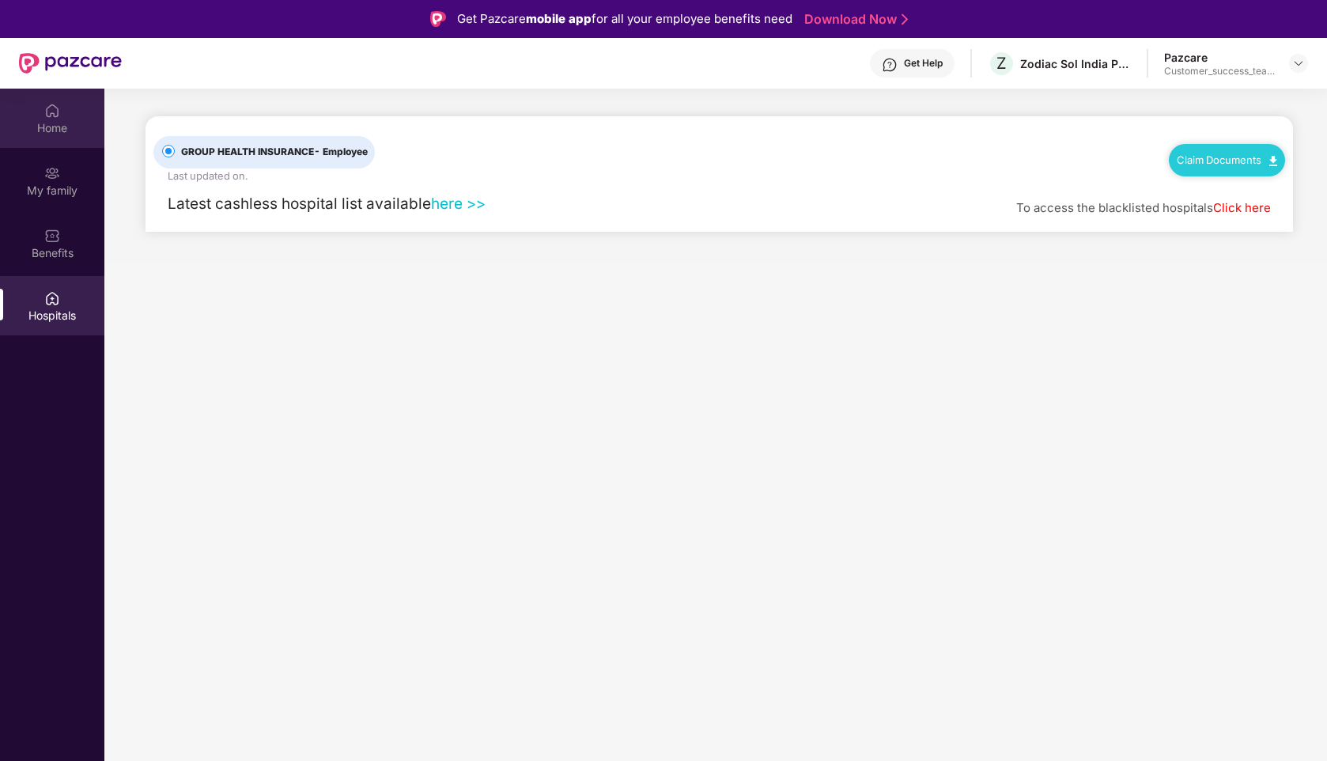
click at [60, 114] on div "Home" at bounding box center [52, 118] width 104 height 59
